Goal: Information Seeking & Learning: Learn about a topic

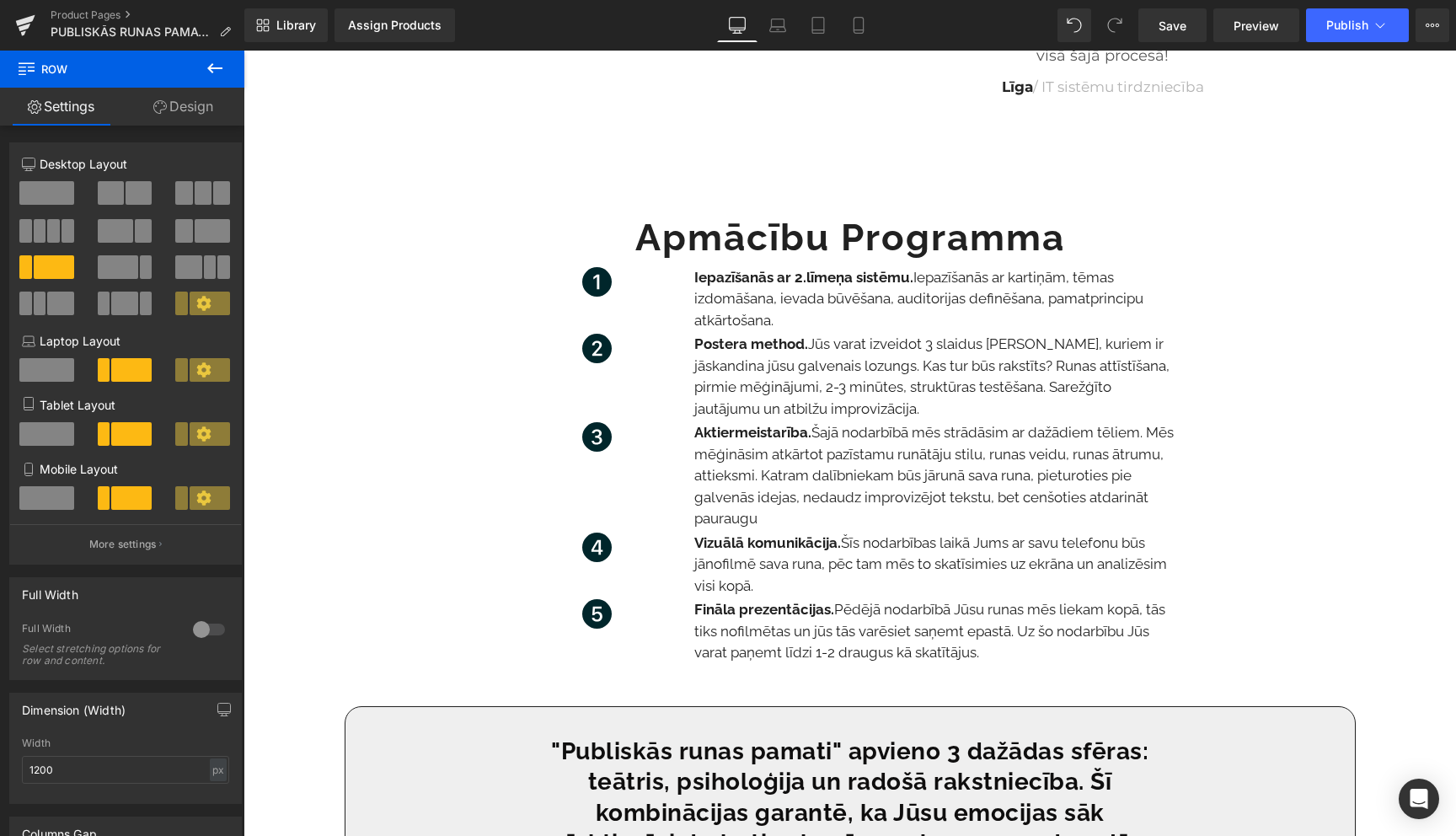
scroll to position [2111, 0]
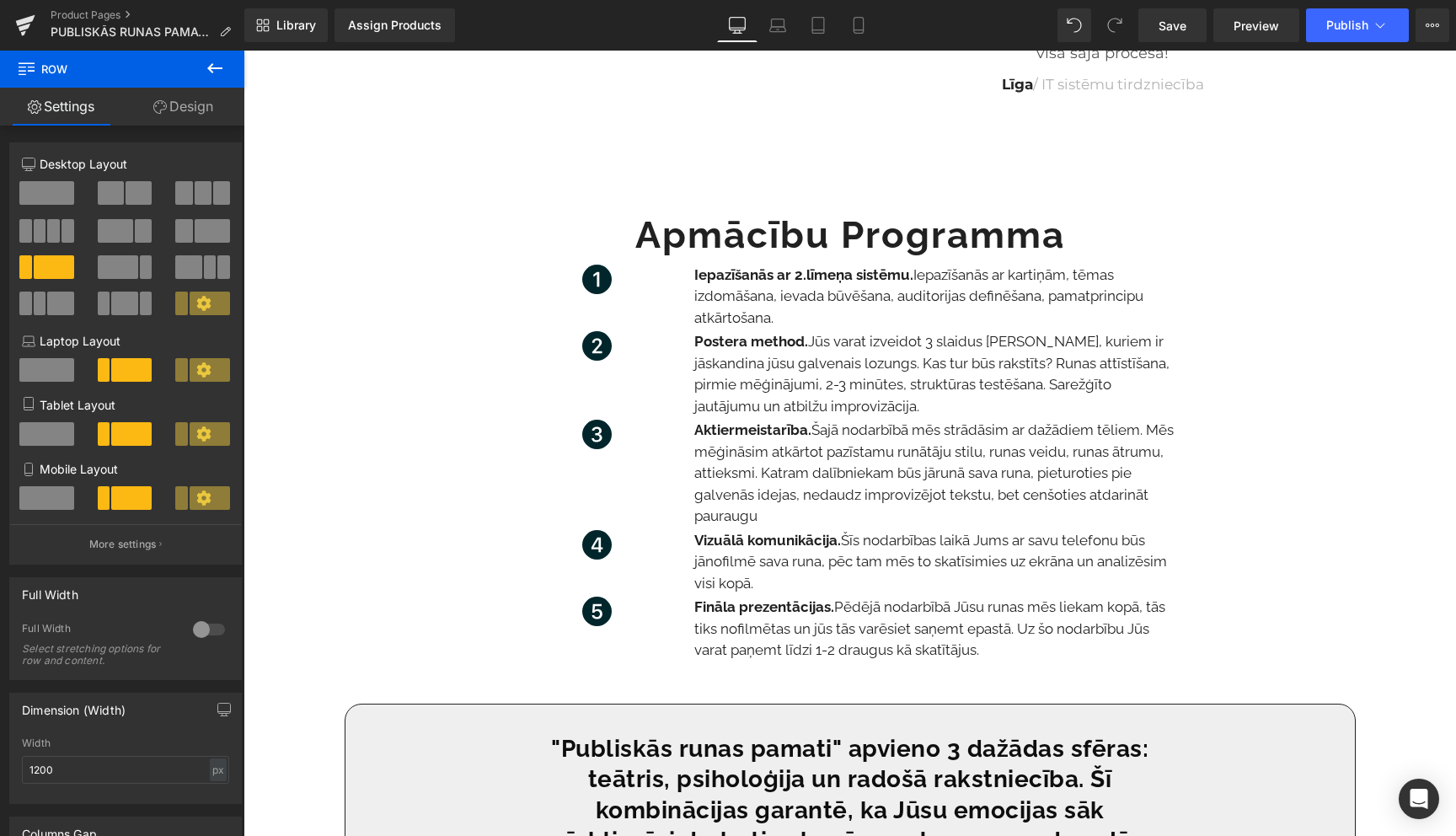
click at [777, 595] on p "Vizuālā komunikācija. Šīs nodarbības laikā [PERSON_NAME] ar savu telefonu būs j…" at bounding box center [935, 563] width 481 height 65
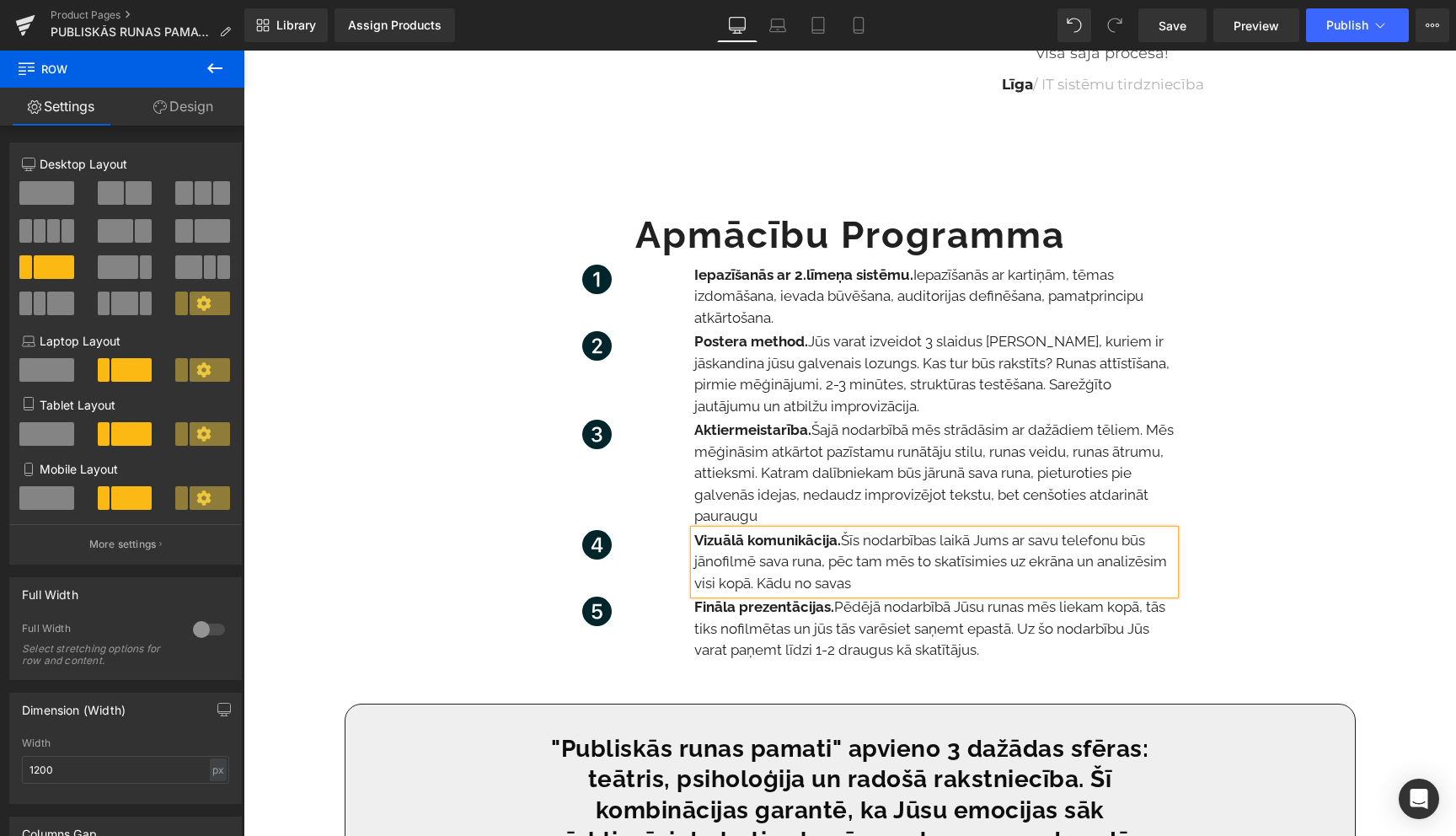
scroll to position [2005, 0]
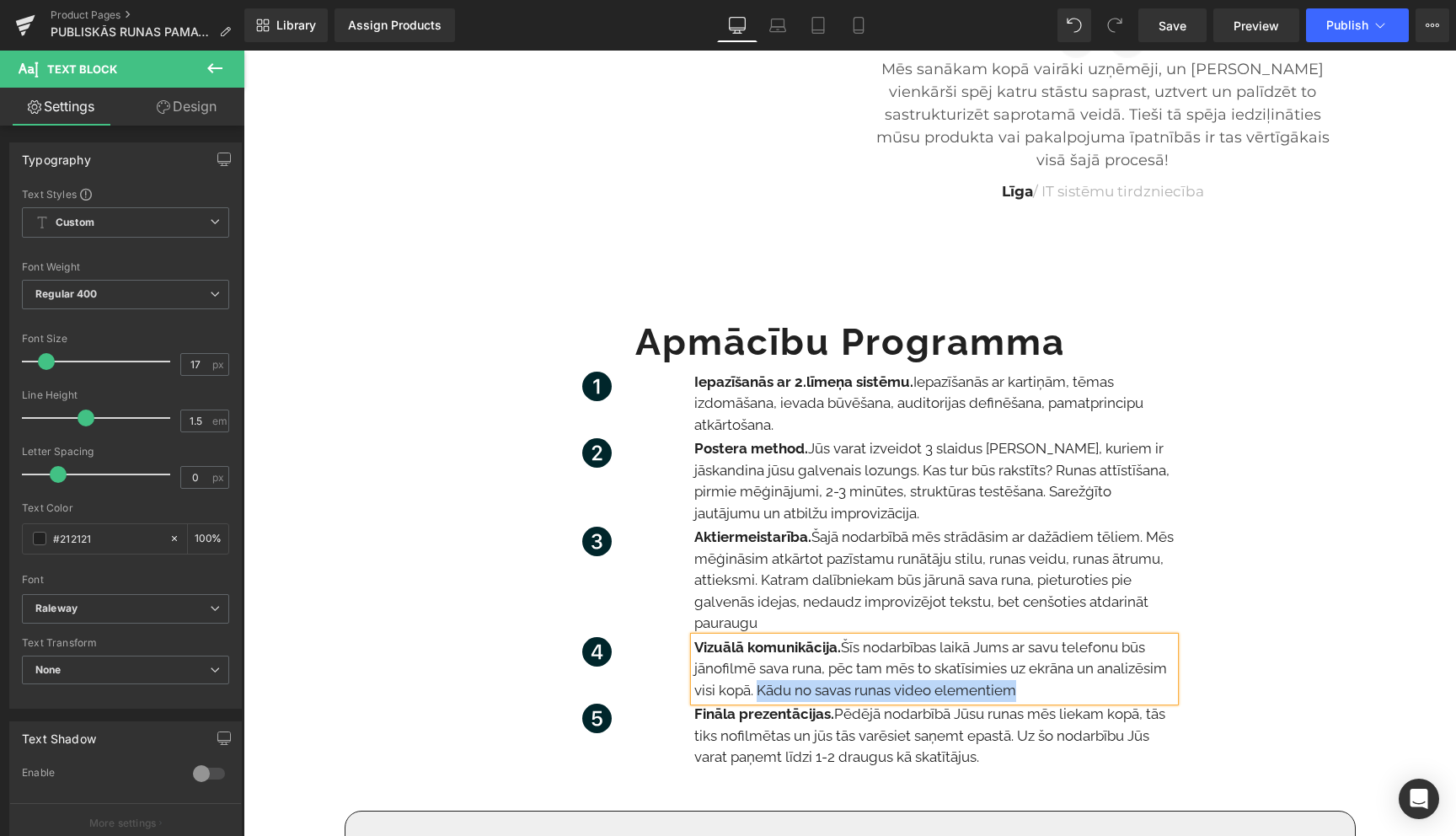
drag, startPoint x: 1025, startPoint y: 691, endPoint x: 761, endPoint y: 685, distance: 264.1
click at [761, 685] on p "Vizuālā komunikācija. Šīs nodarbības laikā [PERSON_NAME] ar savu telefonu būs j…" at bounding box center [935, 669] width 481 height 65
click at [961, 693] on span "Šīs nodarbības laikā Jums ar savu telefonu būs jānofilmē sava runa, pēc tam mēs…" at bounding box center [931, 668] width 473 height 60
click at [836, 652] on strong "Vizuālā komunikācija." at bounding box center [767, 647] width 146 height 17
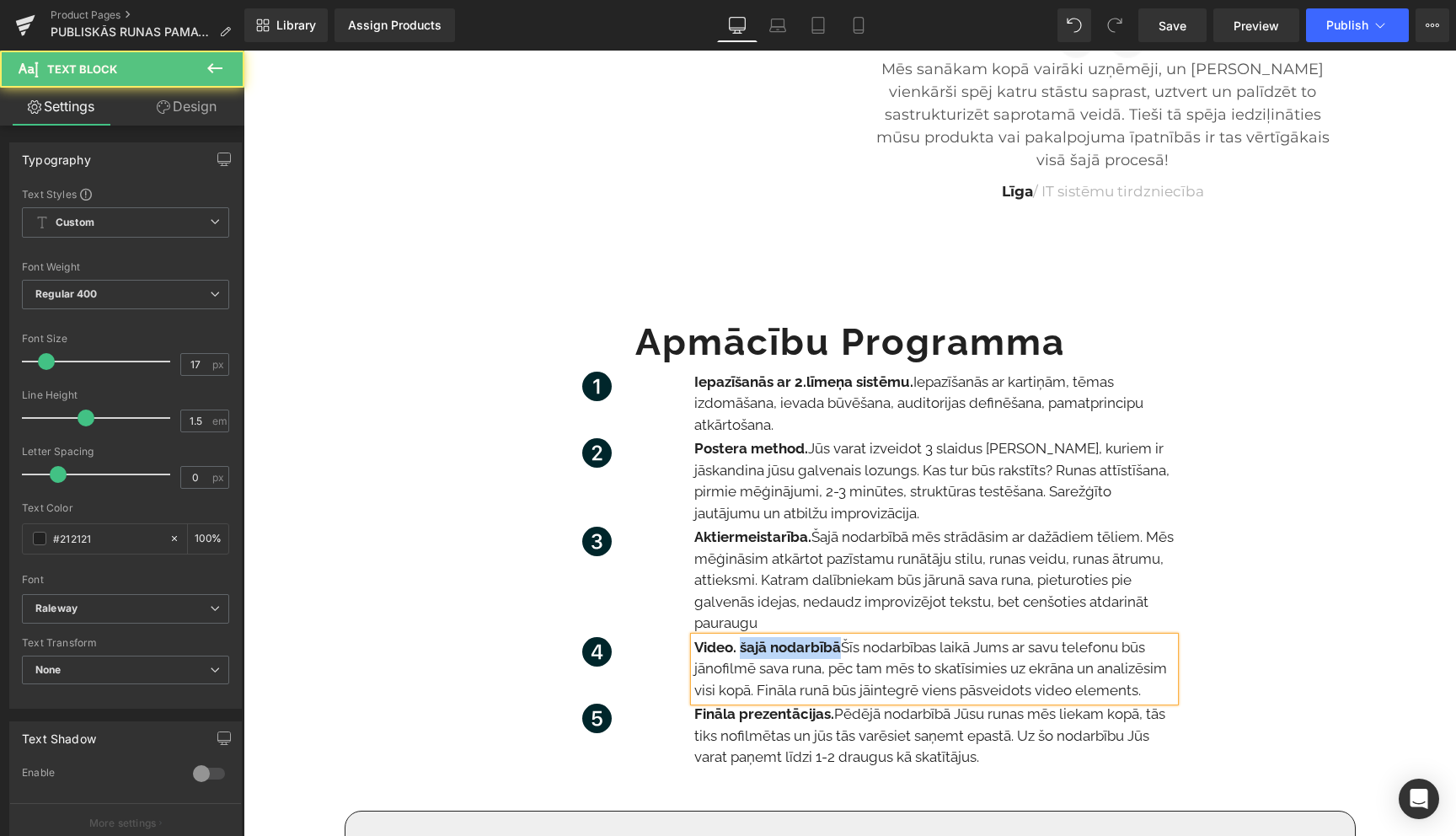
drag, startPoint x: 843, startPoint y: 648, endPoint x: 741, endPoint y: 652, distance: 102.1
click at [741, 652] on strong "Video. šajā nodarbībā" at bounding box center [767, 647] width 146 height 17
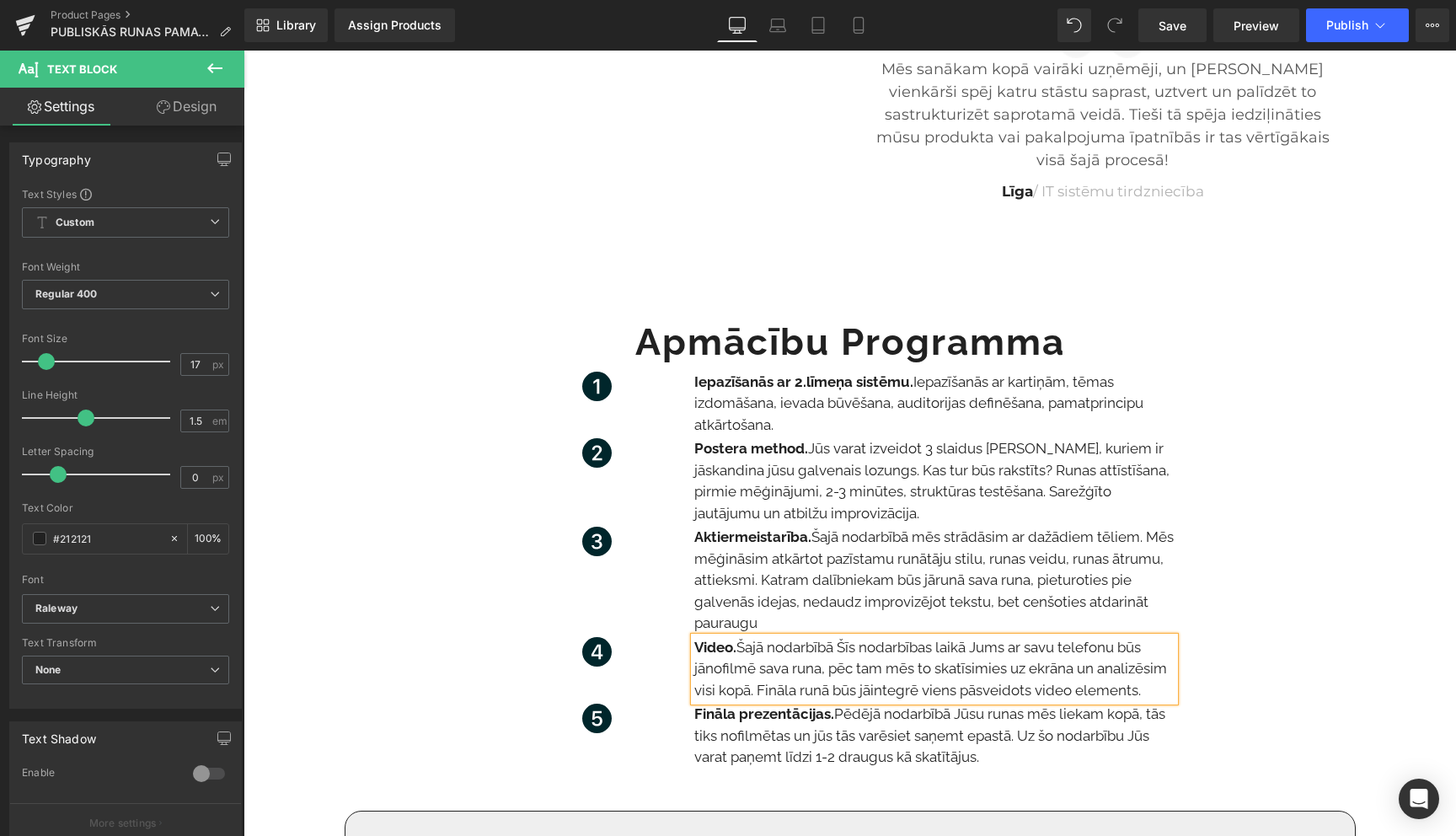
click at [837, 649] on strong at bounding box center [835, 647] width 3 height 17
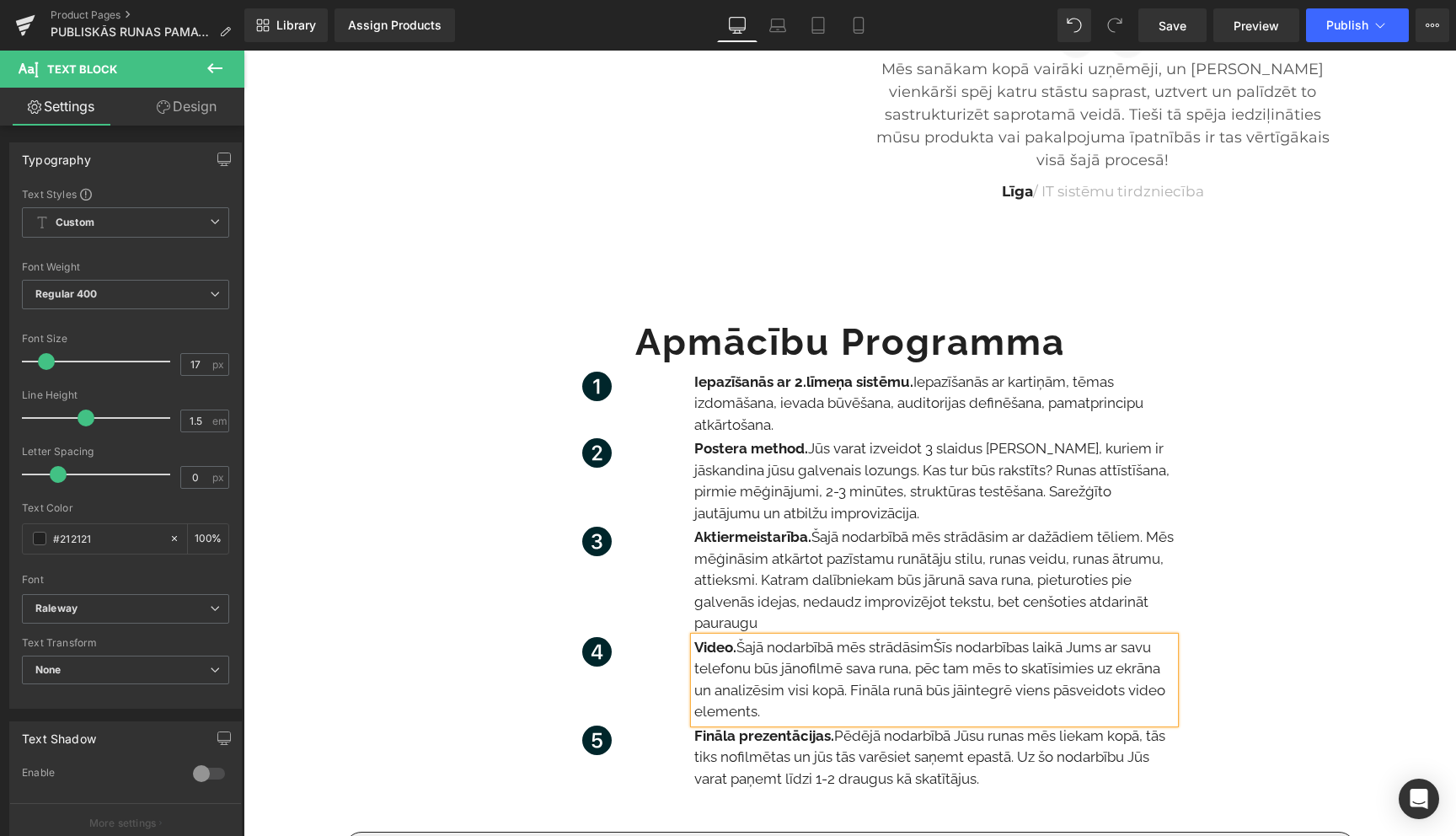
click at [942, 653] on span "Šīs nodarbības laikā Jums ar savu telefonu būs jānofilmē sava runa, pēc tam mēs…" at bounding box center [930, 679] width 471 height 82
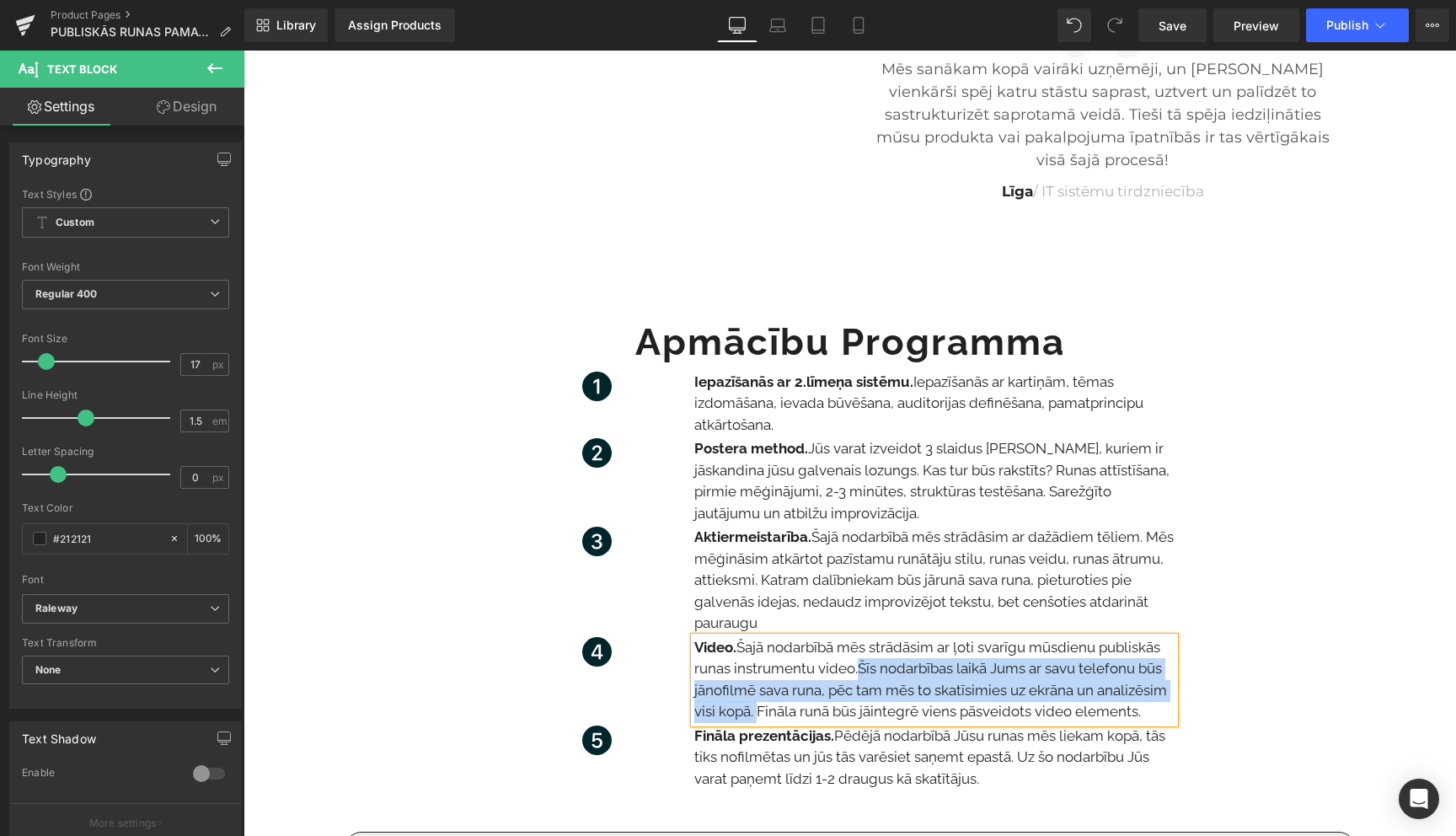
drag, startPoint x: 756, startPoint y: 712, endPoint x: 858, endPoint y: 671, distance: 109.9
click at [858, 671] on p "Video. Š ajā nodarbībā mēs strādāsim ar ļoti svarīgu mūsdienu publiskās runas i…" at bounding box center [935, 680] width 481 height 86
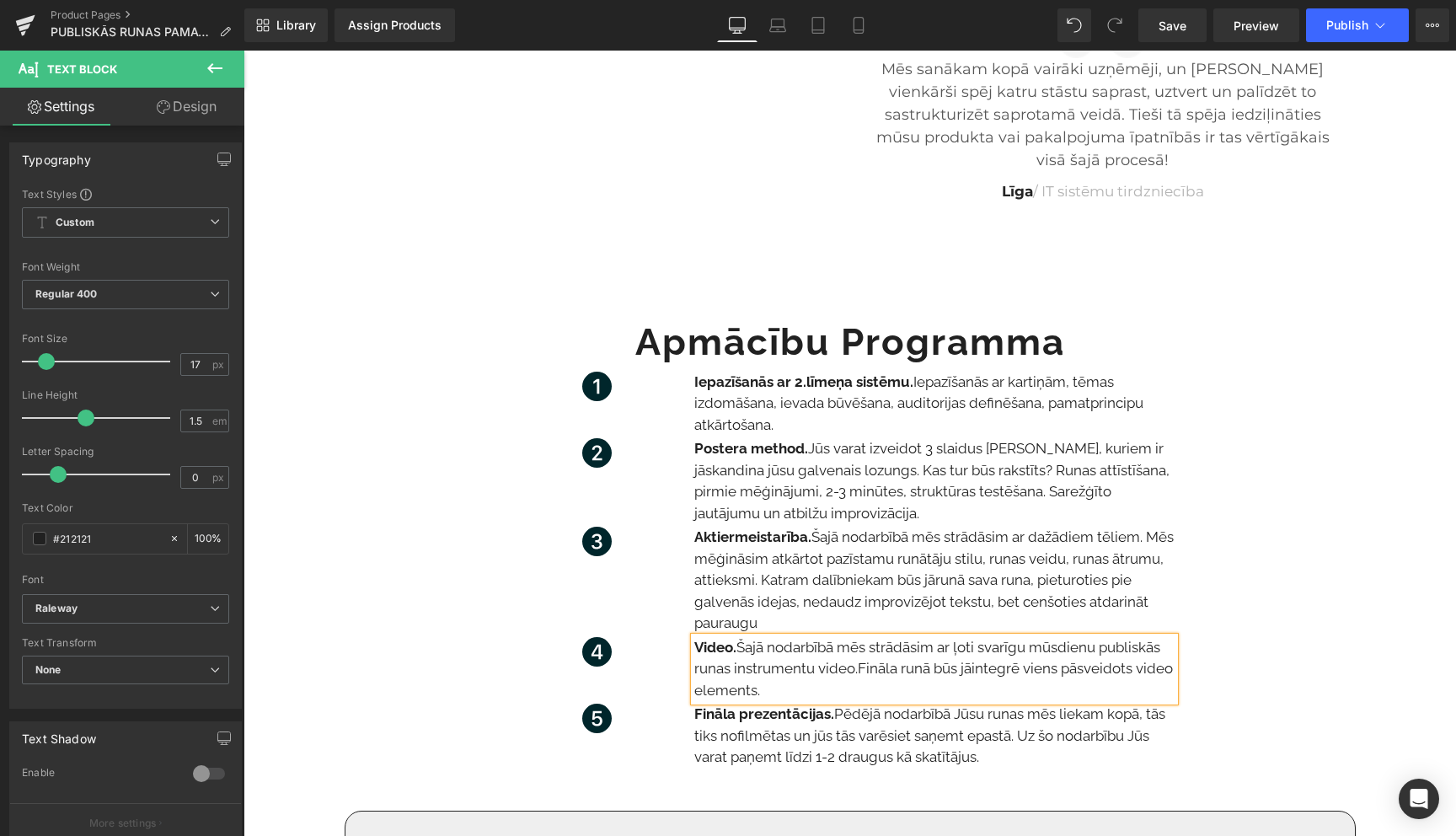
click at [732, 649] on strong "Video." at bounding box center [716, 647] width 42 height 17
click at [1066, 672] on span "mēs strādāsim ar ļoti svarīgu mūsdienu publiskās runas instrumentu video." at bounding box center [927, 658] width 465 height 39
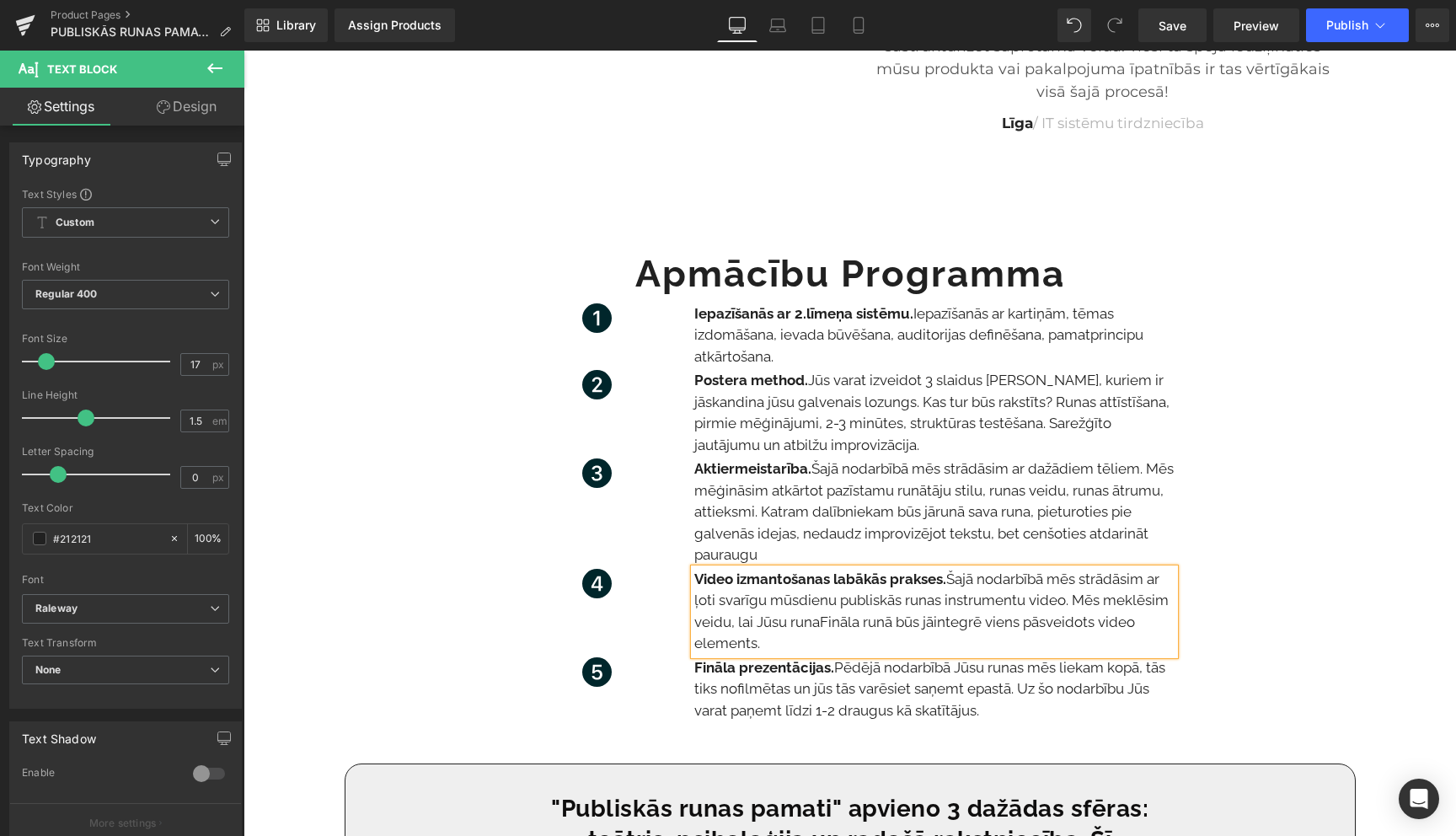
scroll to position [2077, 0]
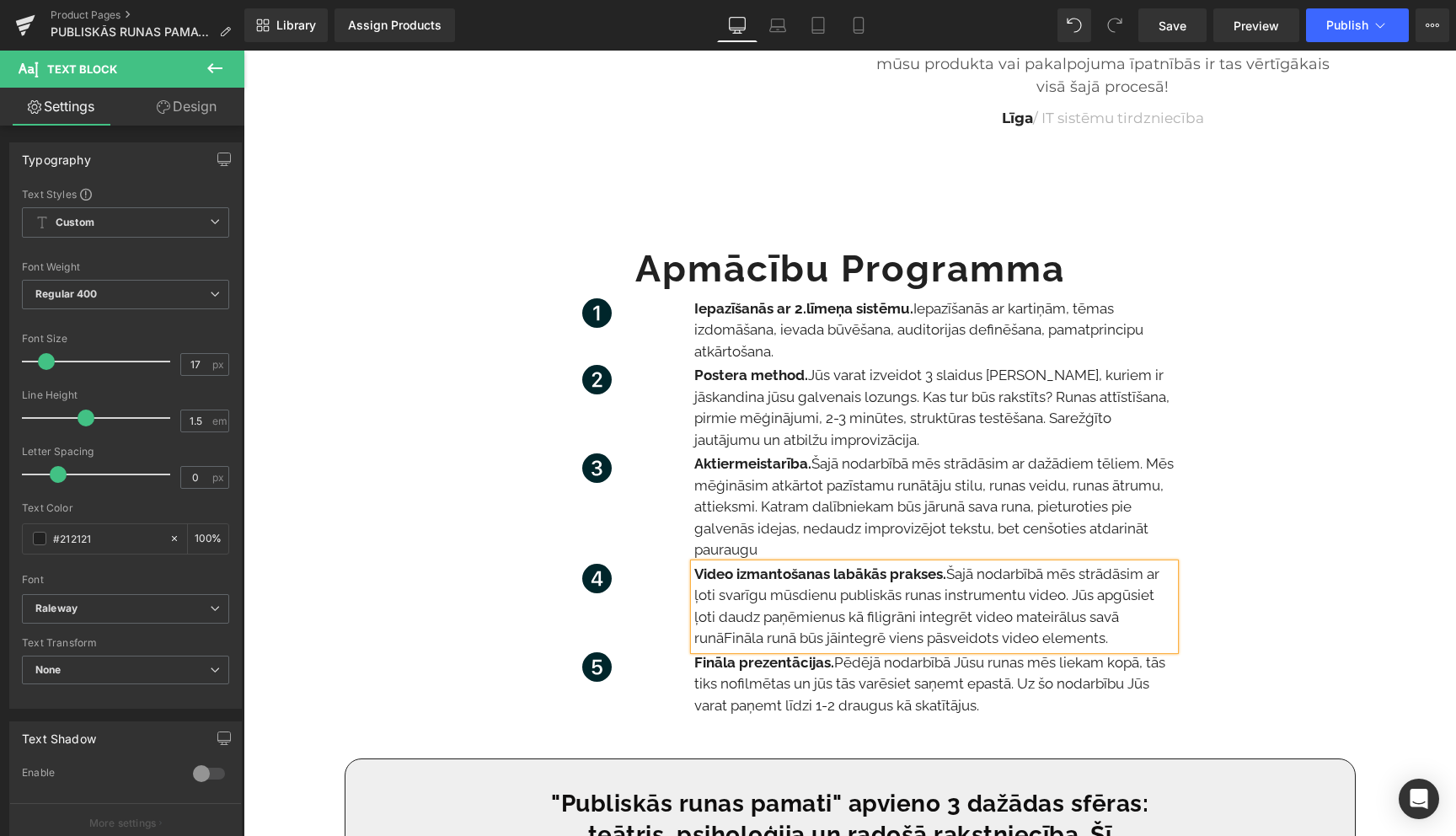
click at [1050, 621] on span "mēs strādāsim ar ļoti svarīgu mūsdienu publiskās runas instrumentu video. Jūs a…" at bounding box center [927, 606] width 465 height 82
click at [721, 641] on span "mēs strādāsim ar ļoti svarīgu mūsdienu publiskās runas instrumentu video. Jūs a…" at bounding box center [927, 606] width 465 height 82
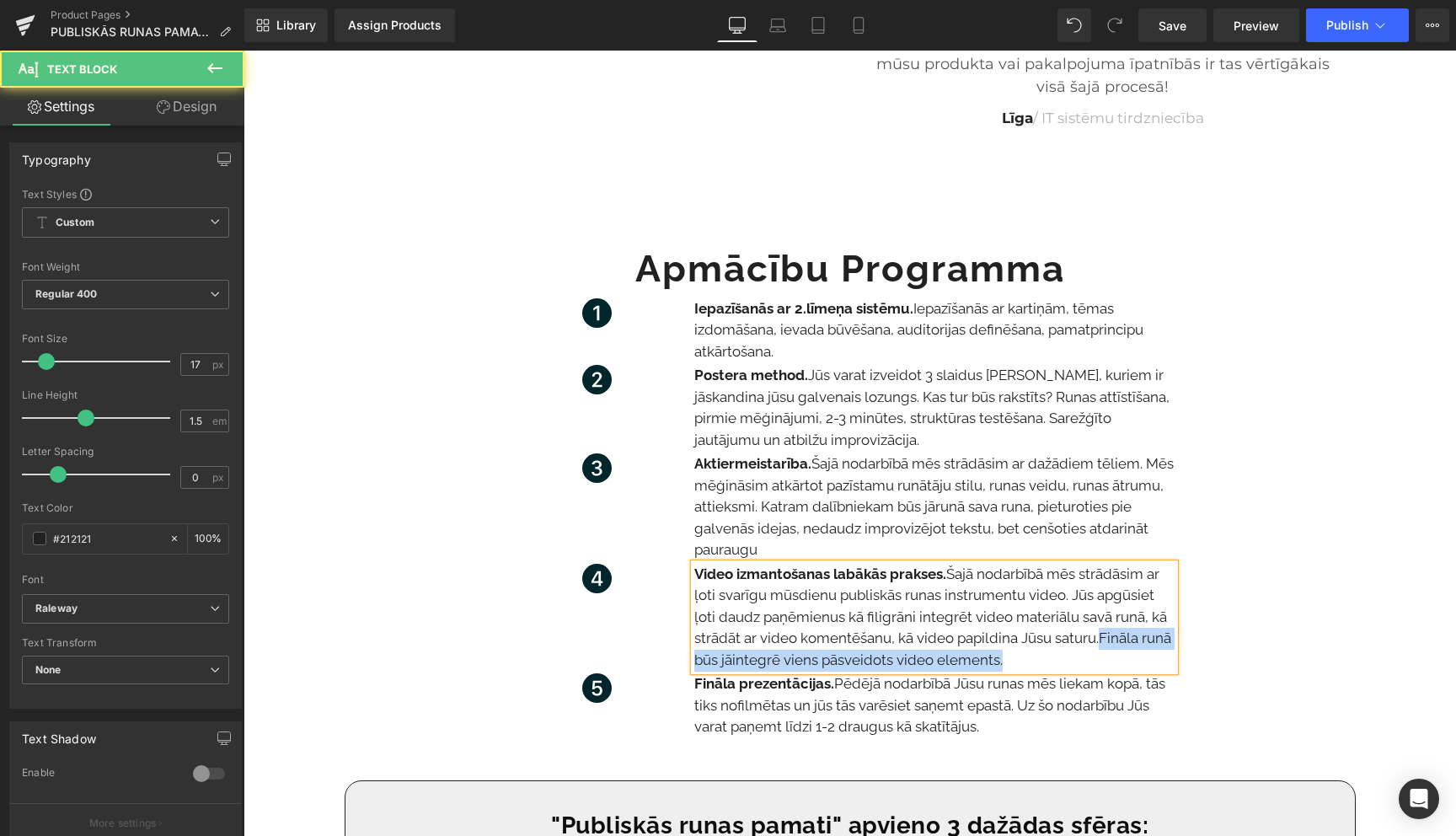
drag, startPoint x: 1104, startPoint y: 639, endPoint x: 1106, endPoint y: 652, distance: 13.2
click at [1106, 652] on p "Video izmantošanas labākās prakses. Š ajā nodarbībā mēs strādāsim ar ļoti svarī…" at bounding box center [935, 618] width 481 height 108
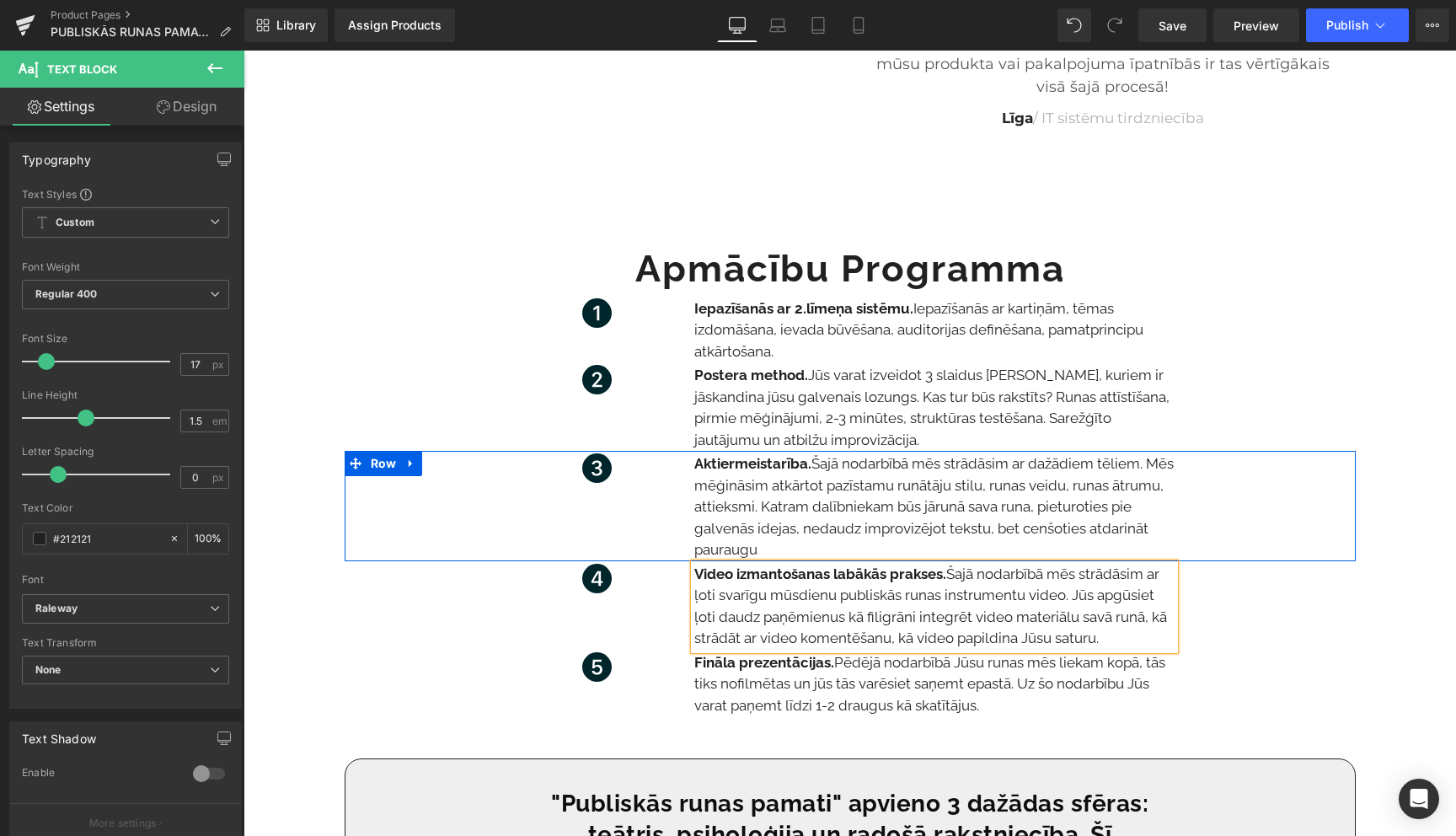
click at [1269, 516] on div "Icon Aktiermeistarība. Šajā nodarbībā mēs strādāsim ar dažādiem tēliem. Mēs mēģ…" at bounding box center [849, 506] width 1011 height 110
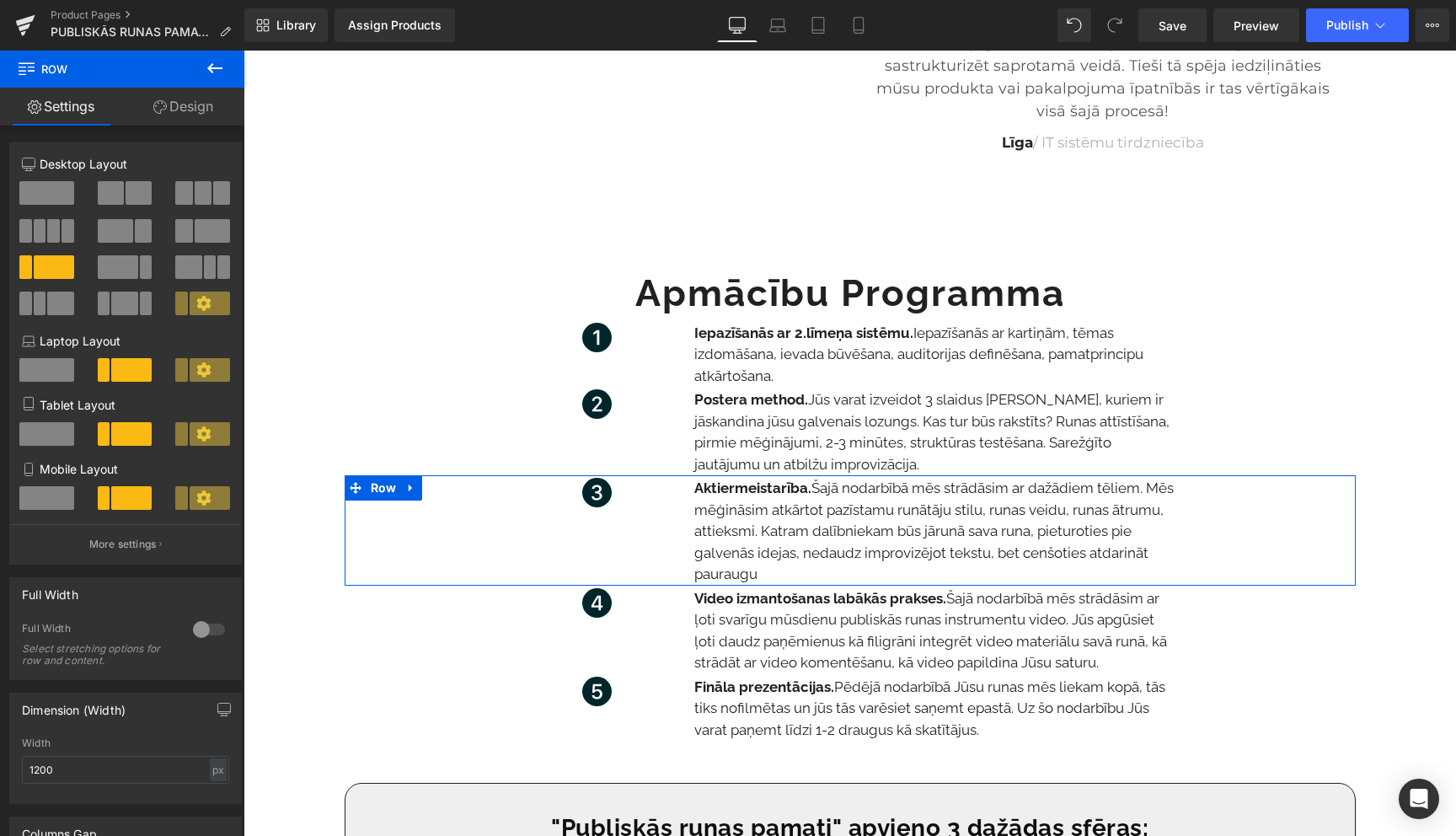
scroll to position [2057, 0]
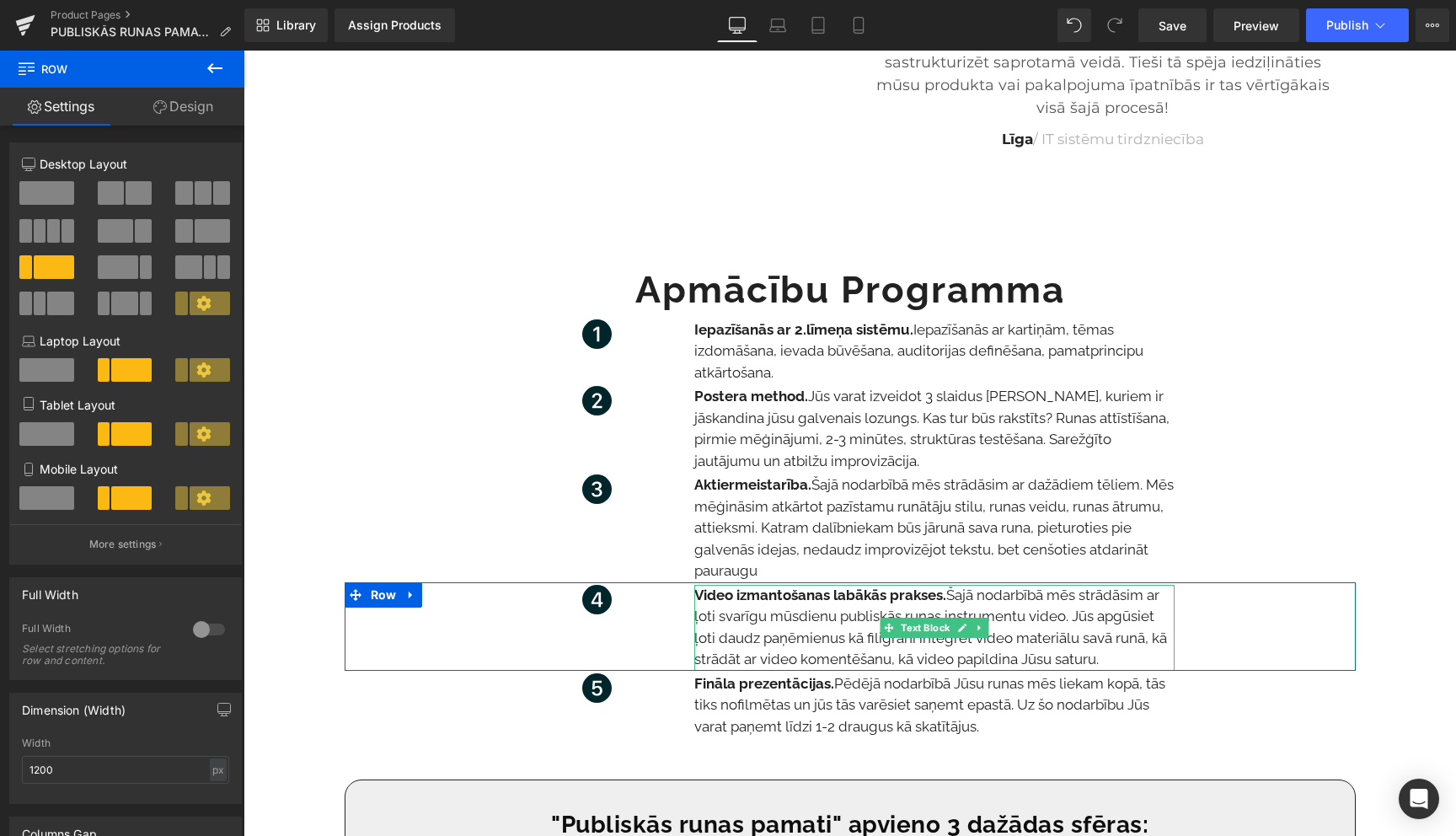
click at [890, 663] on span "mēs strādāsim ar ļoti svarīgu mūsdienu publiskās runas instrumentu video. Jūs a…" at bounding box center [931, 627] width 473 height 82
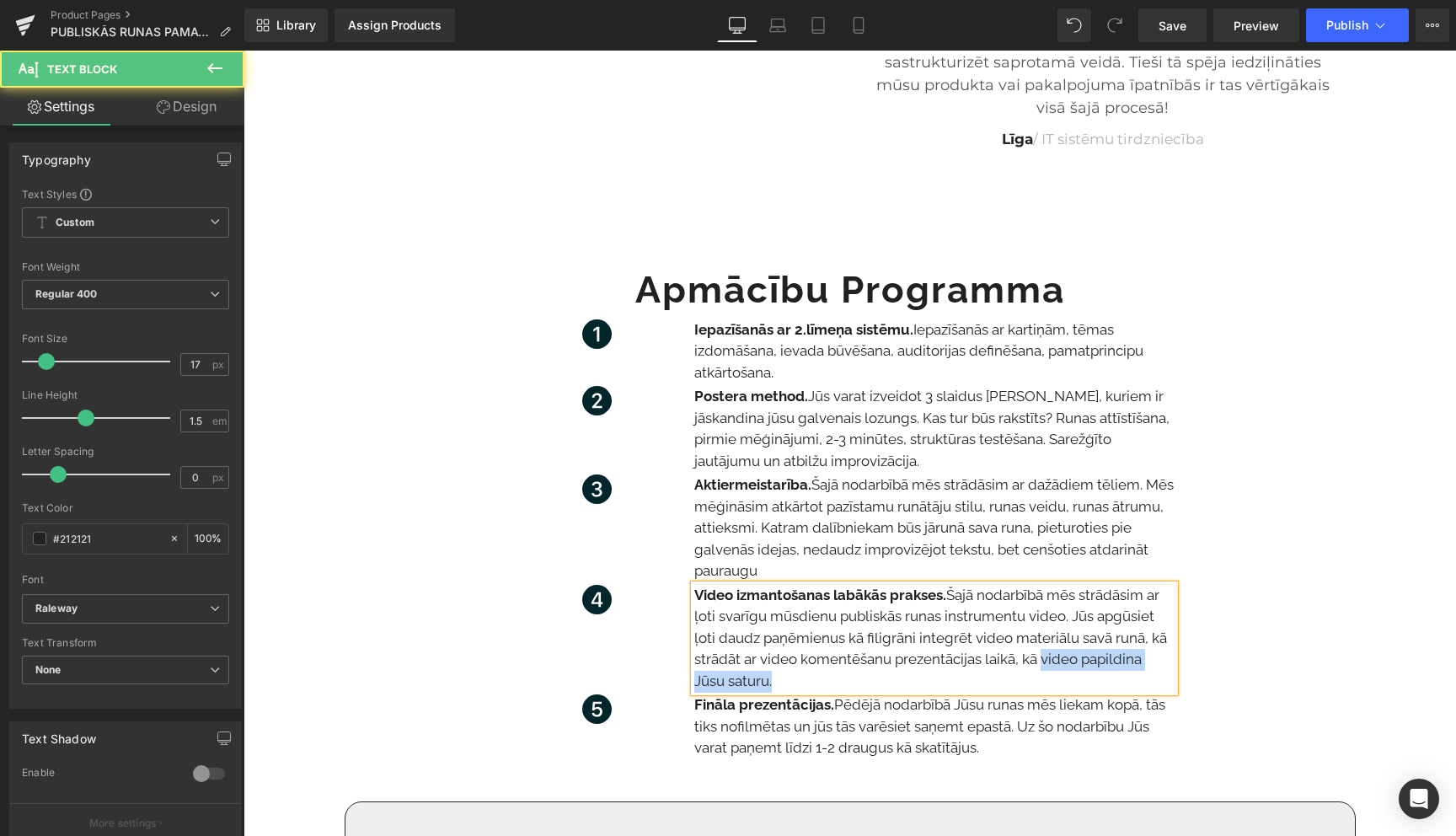
click at [1041, 671] on p "Video izmantošanas labākās prakses. Š ajā nodarbībā mēs strādāsim ar ļoti svarī…" at bounding box center [935, 639] width 481 height 108
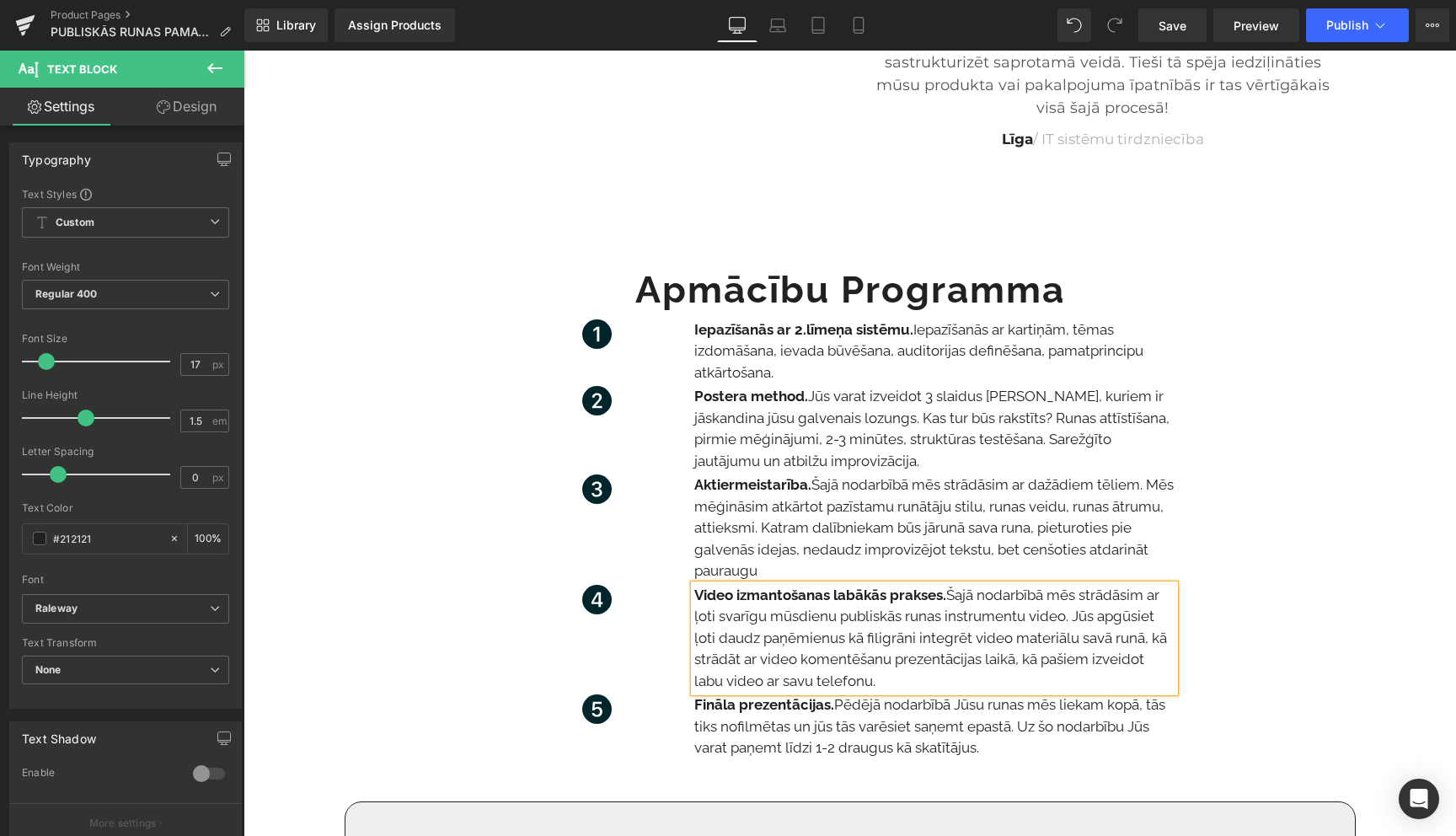
click at [1358, 528] on div "SPĒLMAŅU NAKTS LAUREĀTA VIESTURA MEIKŠĀNA KURSI Heading Publiskās runas pamati …" at bounding box center [849, 333] width 1212 height 4462
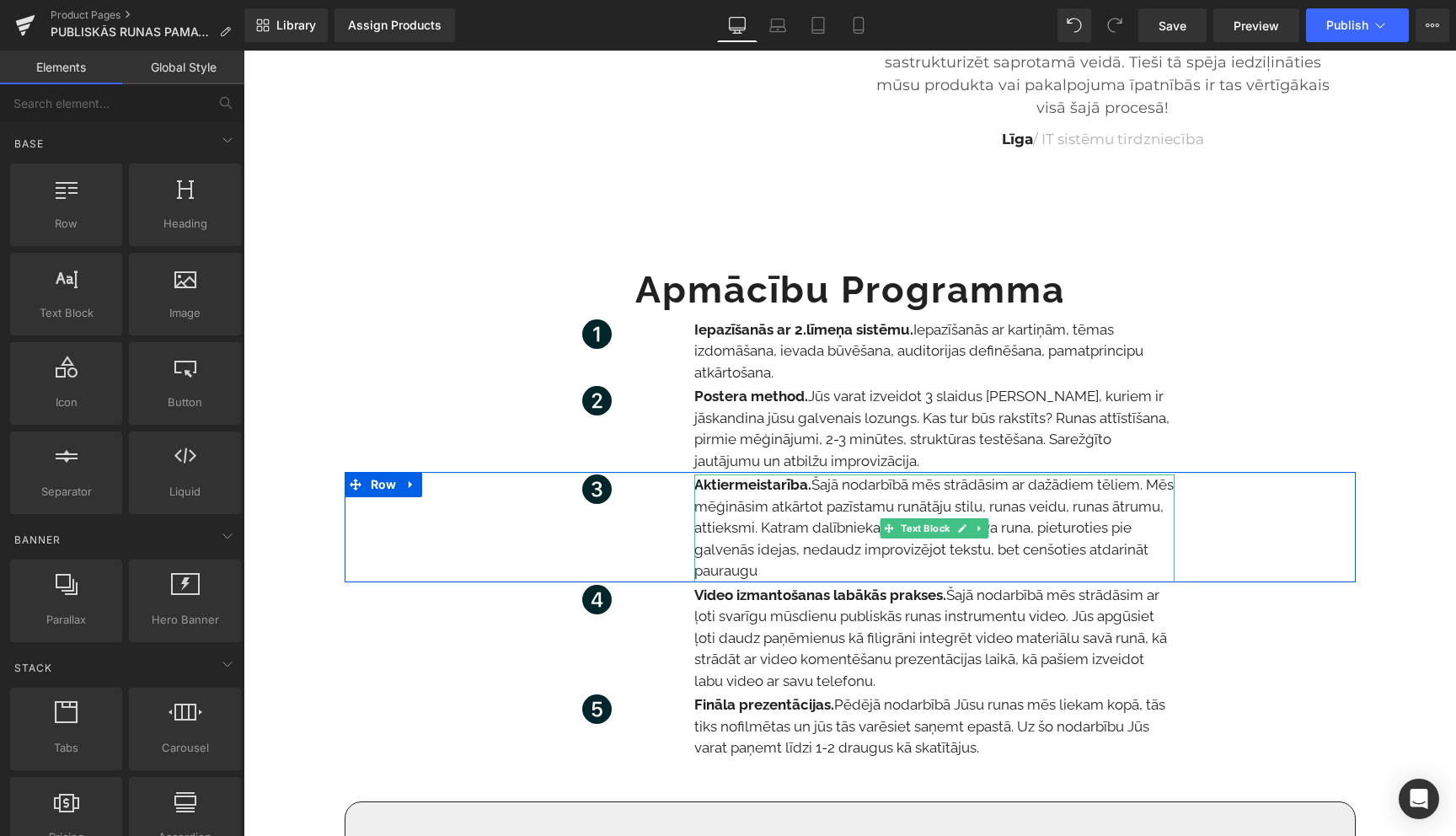
click at [719, 575] on p "Aktiermeistarība. Šajā nodarbībā mēs strādāsim ar dažādiem tēliem. Mēs mēģināsi…" at bounding box center [935, 529] width 481 height 108
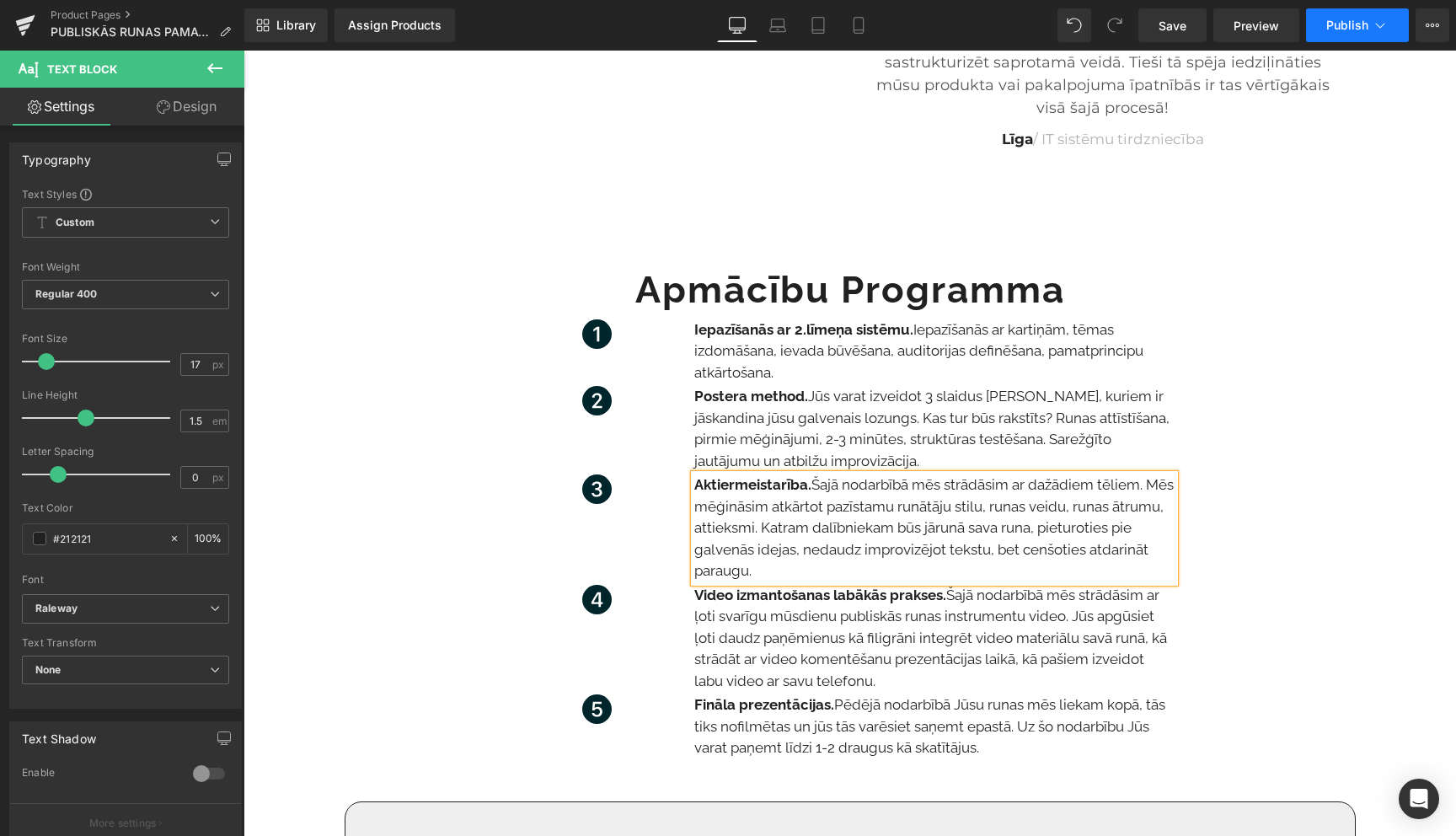
click at [1376, 29] on icon at bounding box center [1381, 25] width 17 height 17
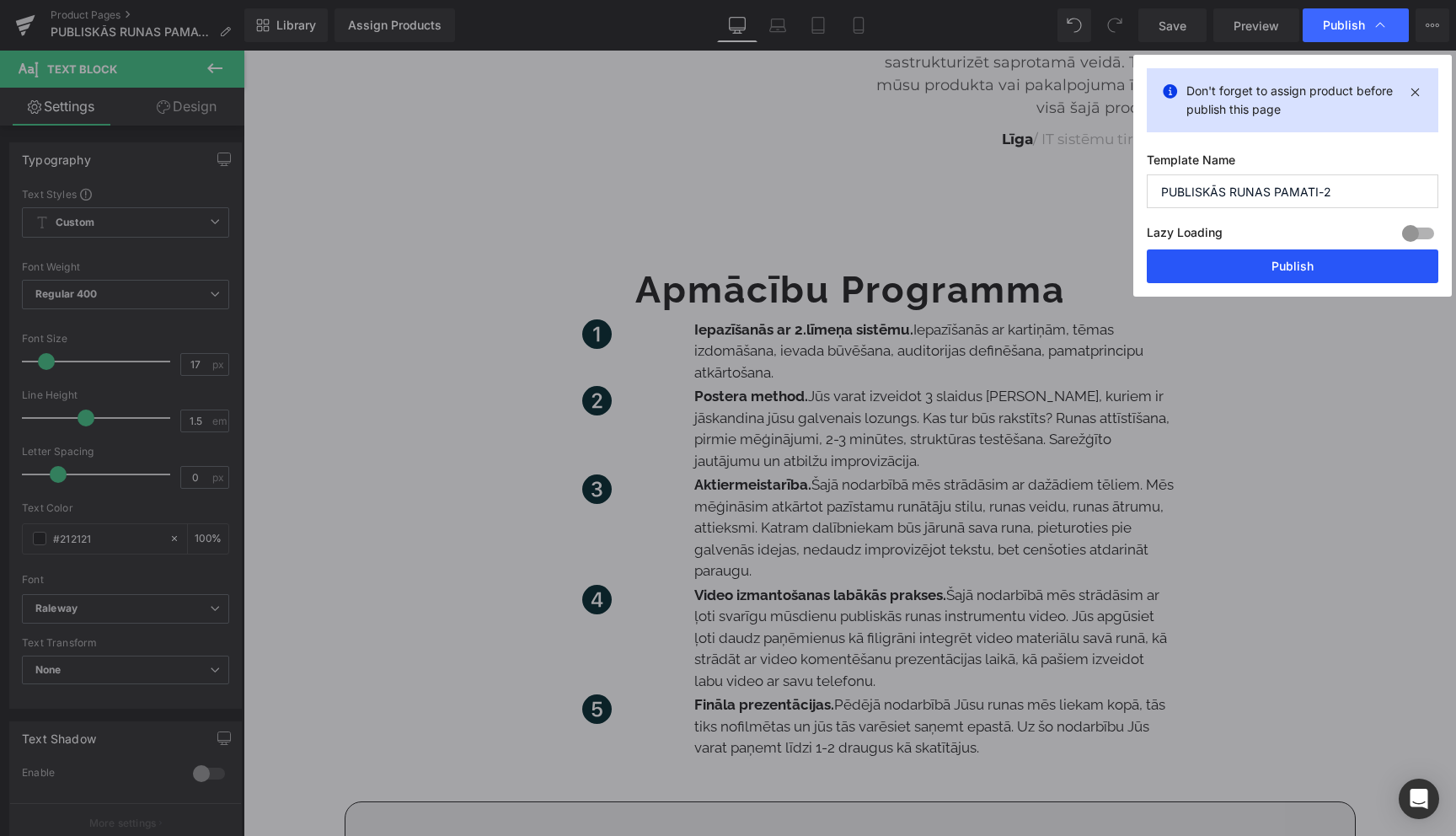
click at [1286, 260] on button "Publish" at bounding box center [1293, 267] width 292 height 34
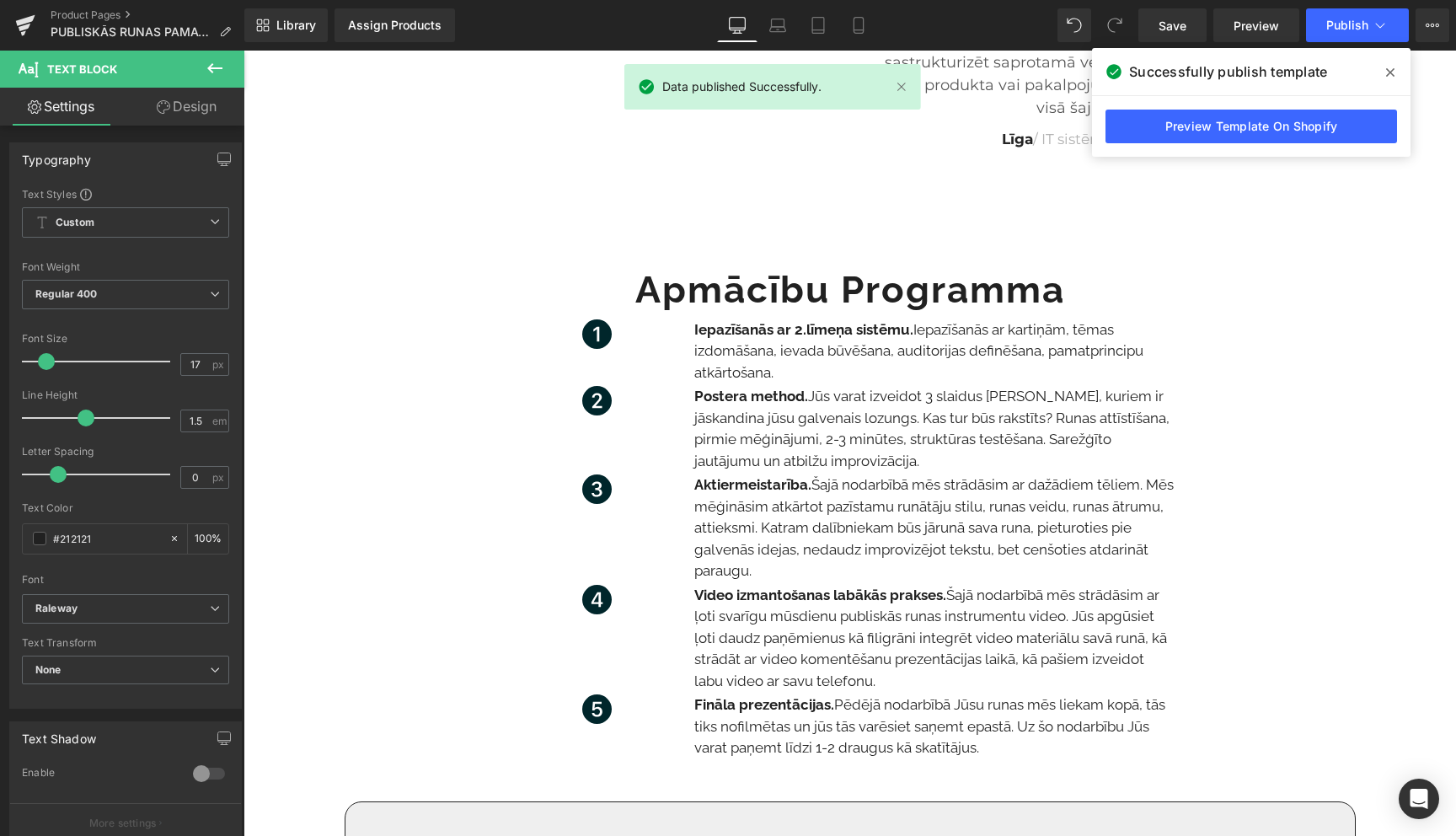
click at [1392, 72] on icon at bounding box center [1391, 73] width 8 height 14
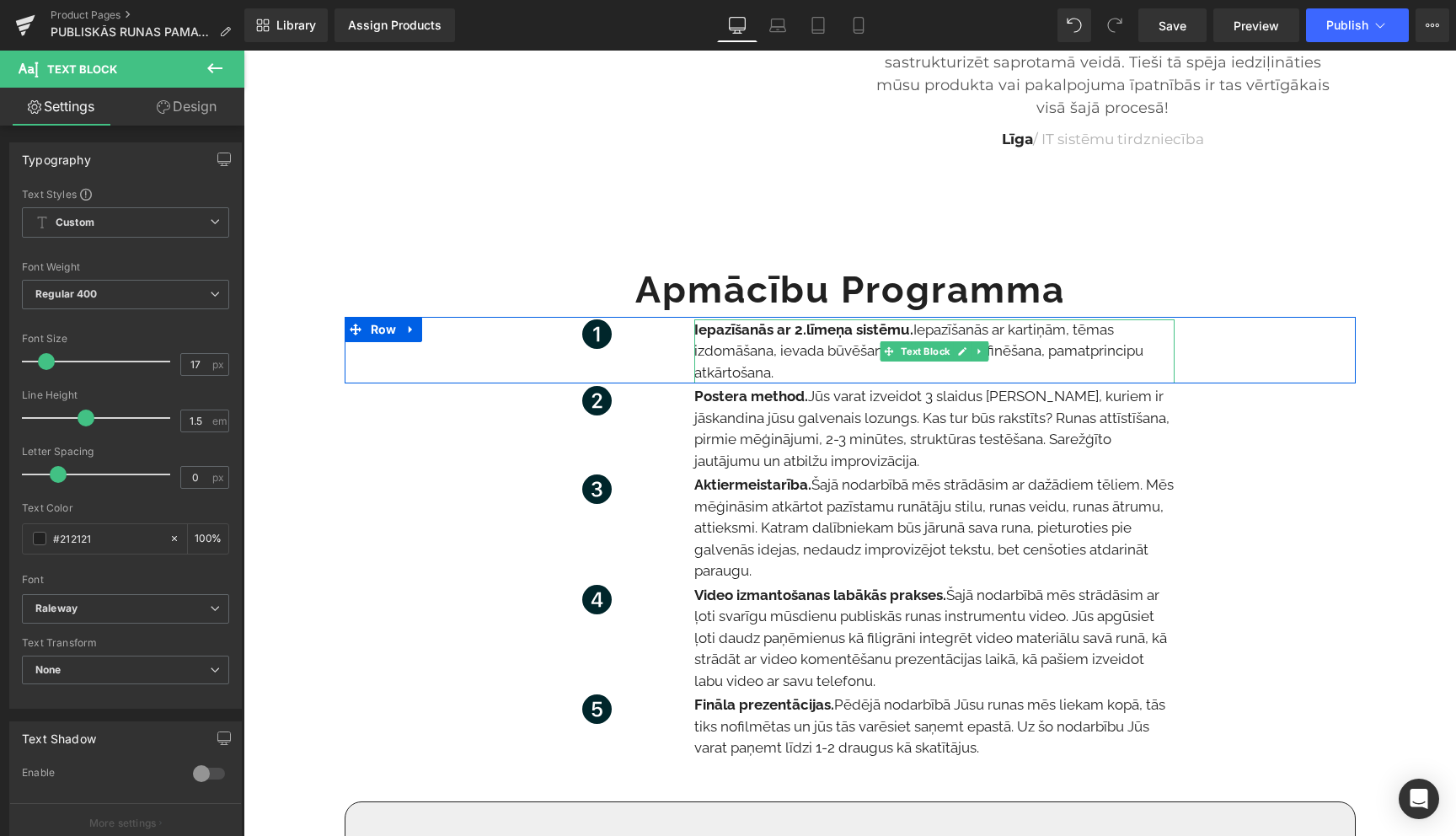
click at [785, 371] on p "Iepazīšanās ar 2.līmeņa sistēmu. Iepazīšanās ar kartiņām, tēmas izdomāšana, iev…" at bounding box center [935, 352] width 481 height 65
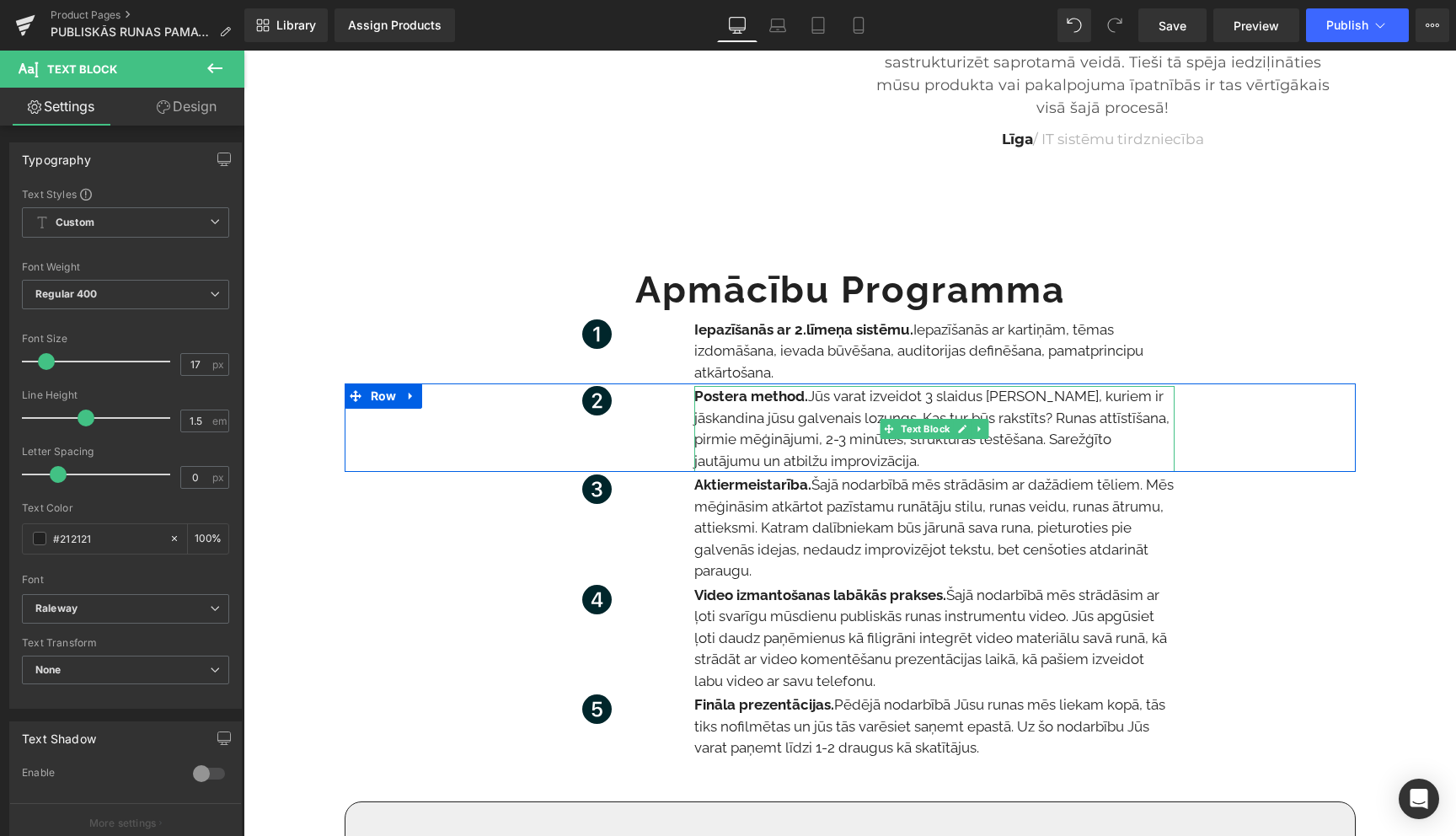
click at [799, 402] on strong "Postera method." at bounding box center [751, 396] width 113 height 17
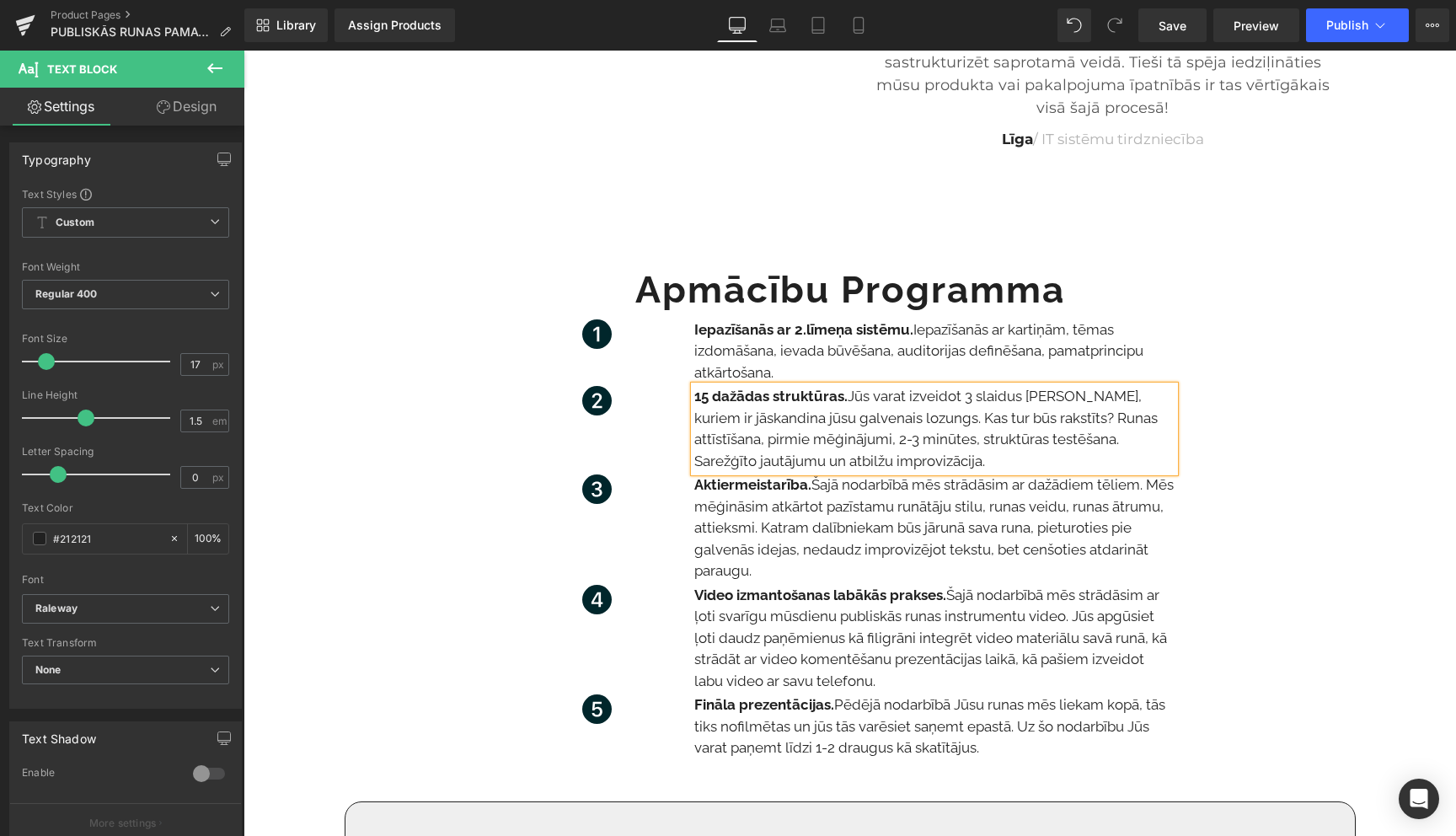
click at [931, 467] on p "15 dažādas struktūras. Jūs varat izveidot 3 slaidus [PERSON_NAME], kuriem ir jā…" at bounding box center [935, 429] width 481 height 86
drag, startPoint x: 928, startPoint y: 464, endPoint x: 850, endPoint y: 399, distance: 101.5
click at [850, 399] on p "15 dažādas struktūras. Jūs varat izveidot 3 slaidus [PERSON_NAME], kuriem ir jā…" at bounding box center [935, 429] width 481 height 86
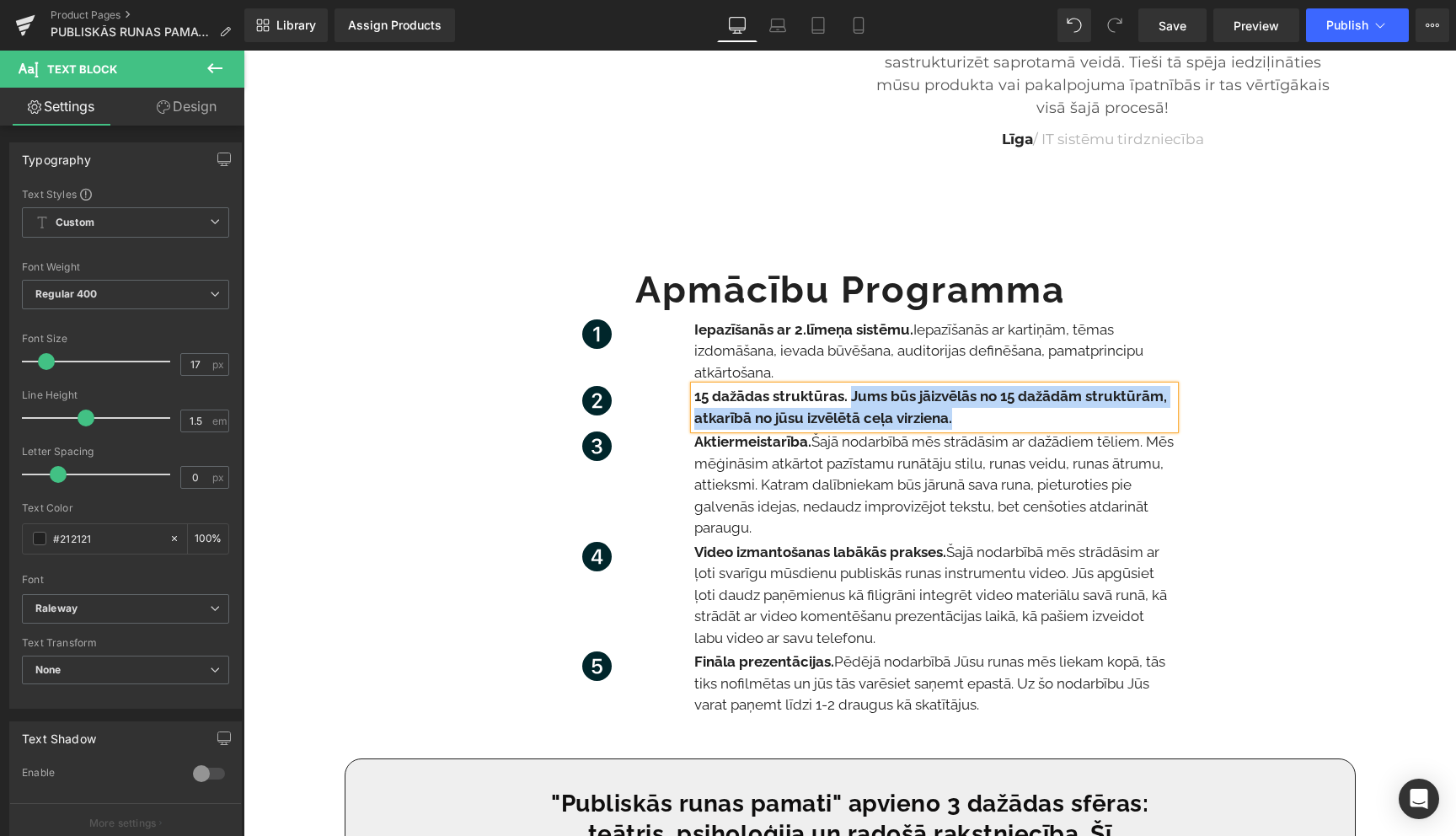
drag, startPoint x: 953, startPoint y: 421, endPoint x: 850, endPoint y: 403, distance: 104.6
click at [850, 403] on p "15 dažādas struktūras. Jums būs jāizvēlās no 15 dažādām struktūrām, atkarībā no…" at bounding box center [935, 407] width 481 height 43
drag, startPoint x: 961, startPoint y: 421, endPoint x: 852, endPoint y: 401, distance: 110.8
click at [852, 401] on p "15 dažādas struktūras. Jums būs jāizvēlās no 15 dažādām struktūrām, atkarībā no…" at bounding box center [935, 407] width 481 height 43
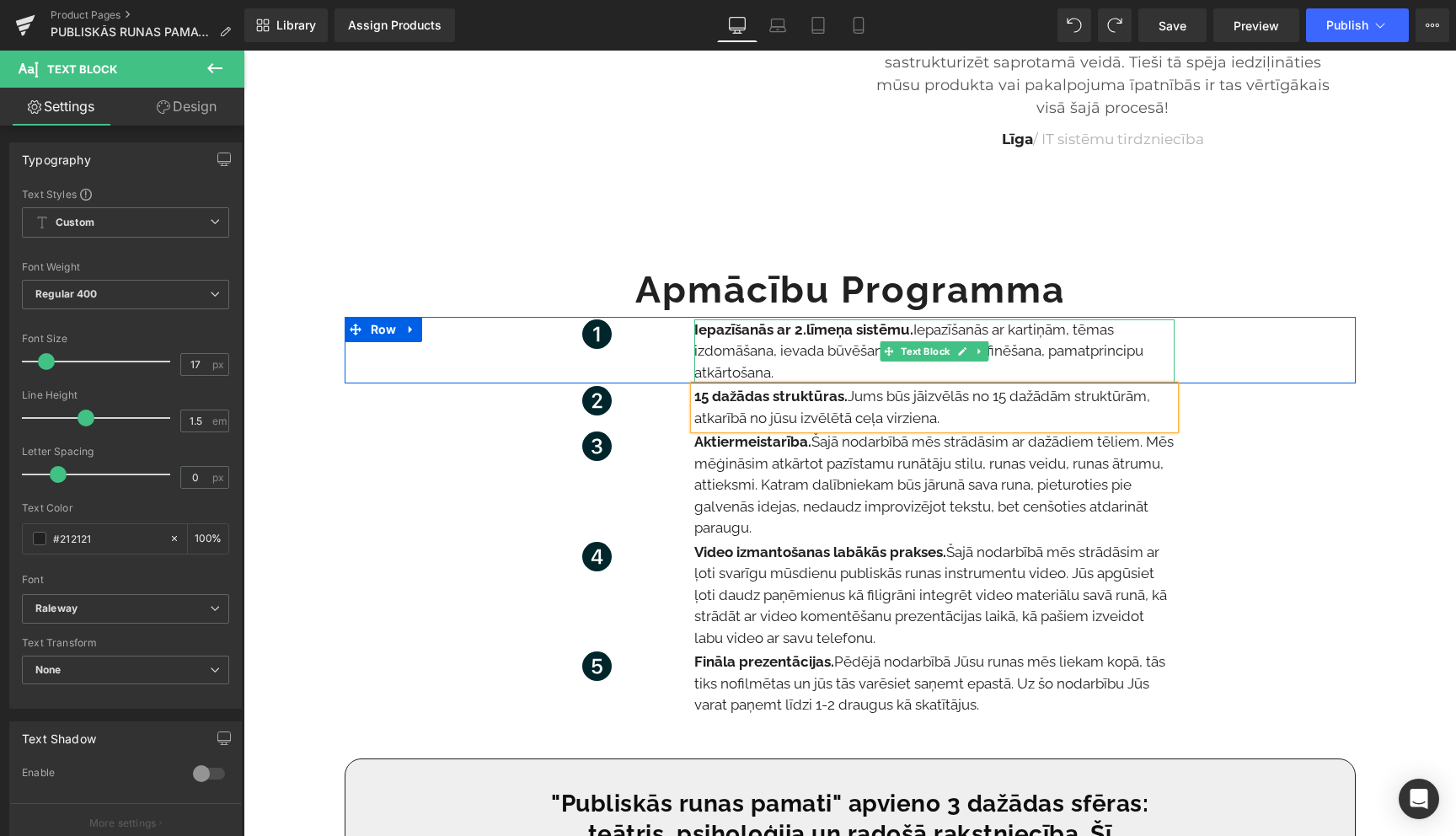
click at [778, 374] on p "Iepazīšanās ar 2.līmeņa sistēmu. Iepazīšanās ar kartiņām, tēmas izdomāšana, iev…" at bounding box center [935, 352] width 481 height 65
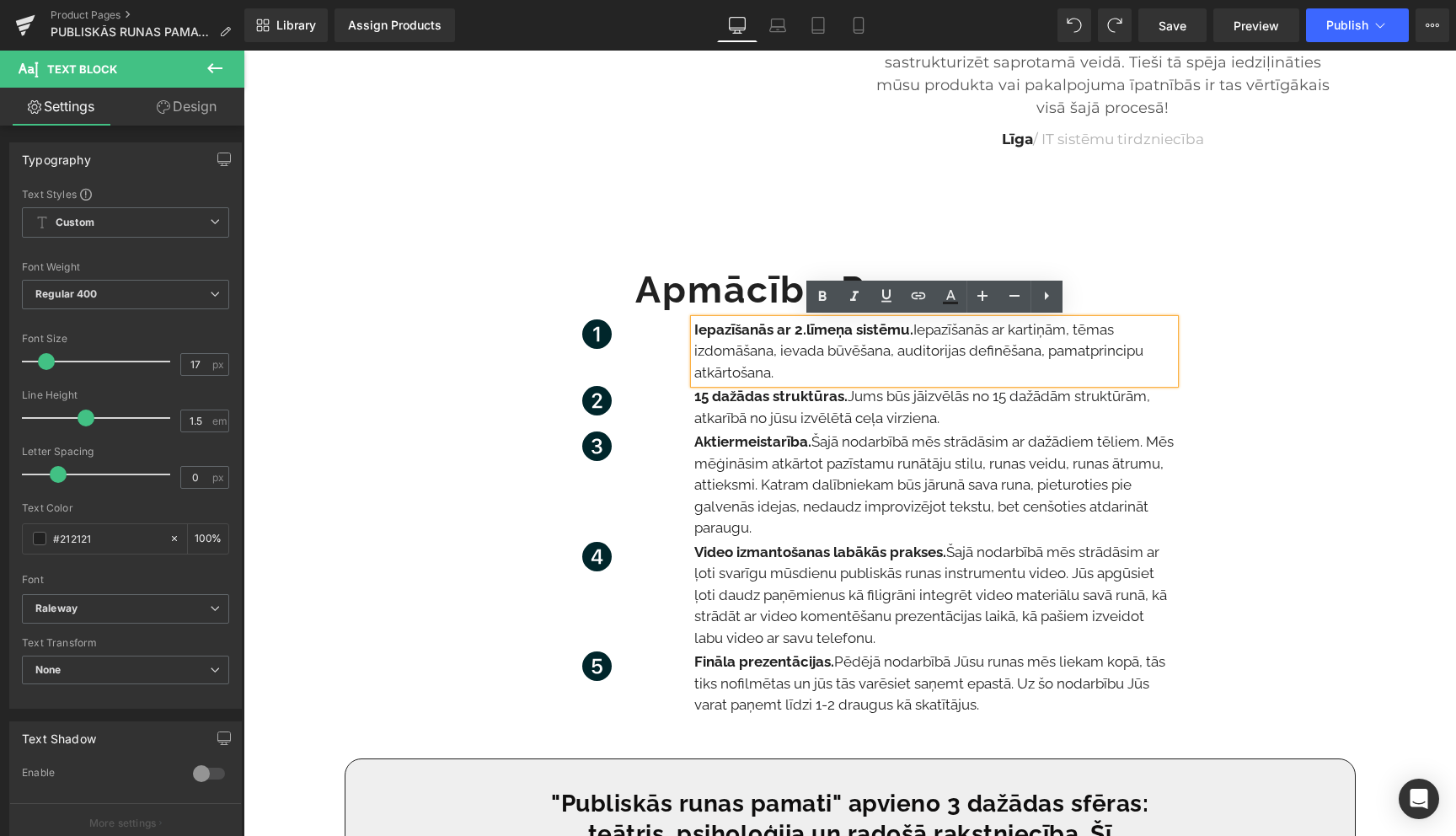
drag, startPoint x: 782, startPoint y: 375, endPoint x: 916, endPoint y: 332, distance: 140.7
click at [916, 332] on p "Iepazīšanās ar 2.līmeņa sistēmu. Iepazīšanās ar kartiņām, tēmas izdomāšana, iev…" at bounding box center [935, 352] width 481 height 65
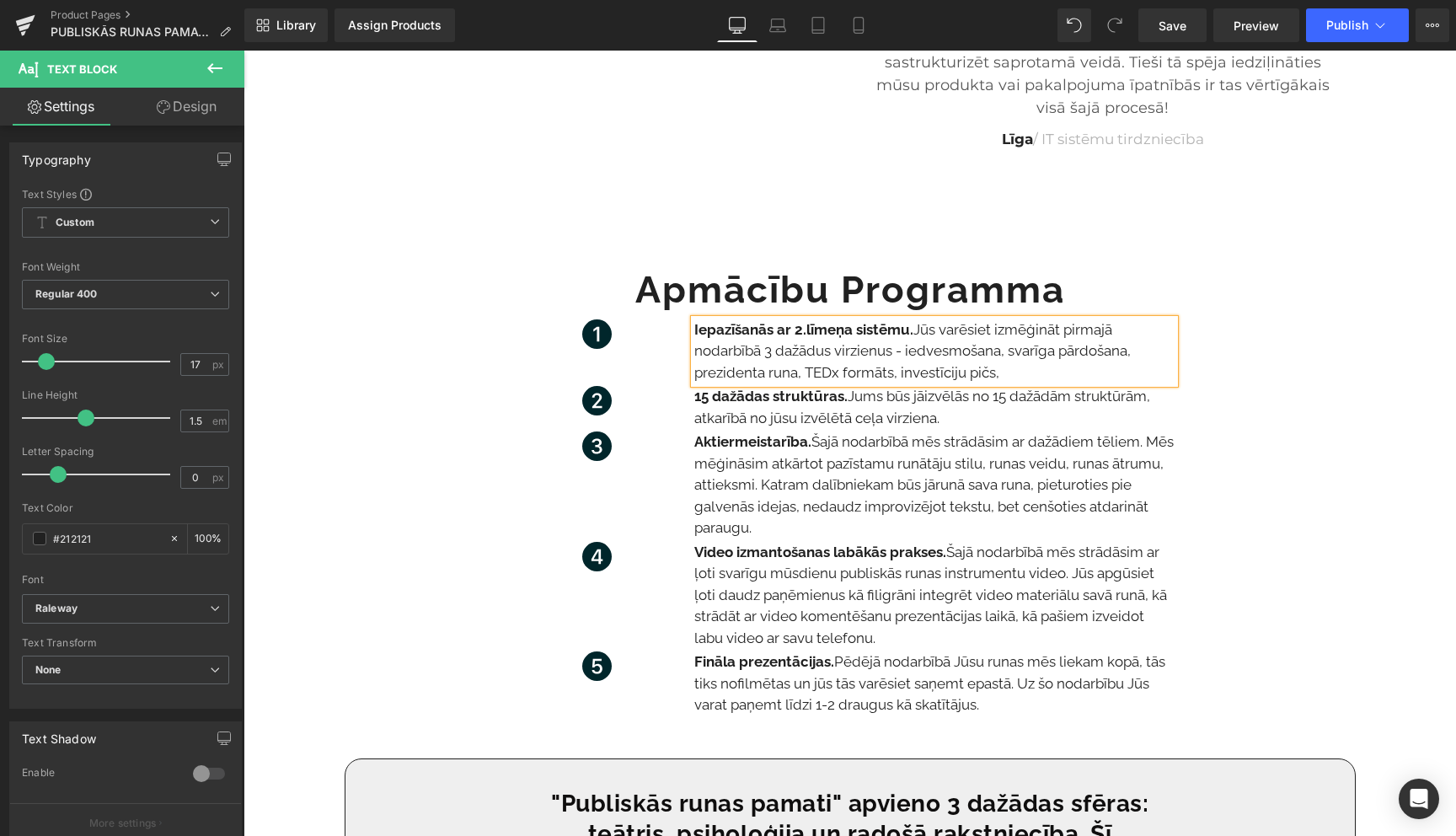
click at [779, 356] on p "Iepazīšanās ar 2.līmeņa sistēmu. Jūs varēsiet izmēģināt pirmajā nodarbībā 3 daž…" at bounding box center [935, 352] width 481 height 65
click at [1009, 376] on p "Iepazīšanās ar 2.līmeņa sistēmu. Jūs varēsiet izmēģināt pirmajā nodarbībā dažād…" at bounding box center [935, 352] width 481 height 65
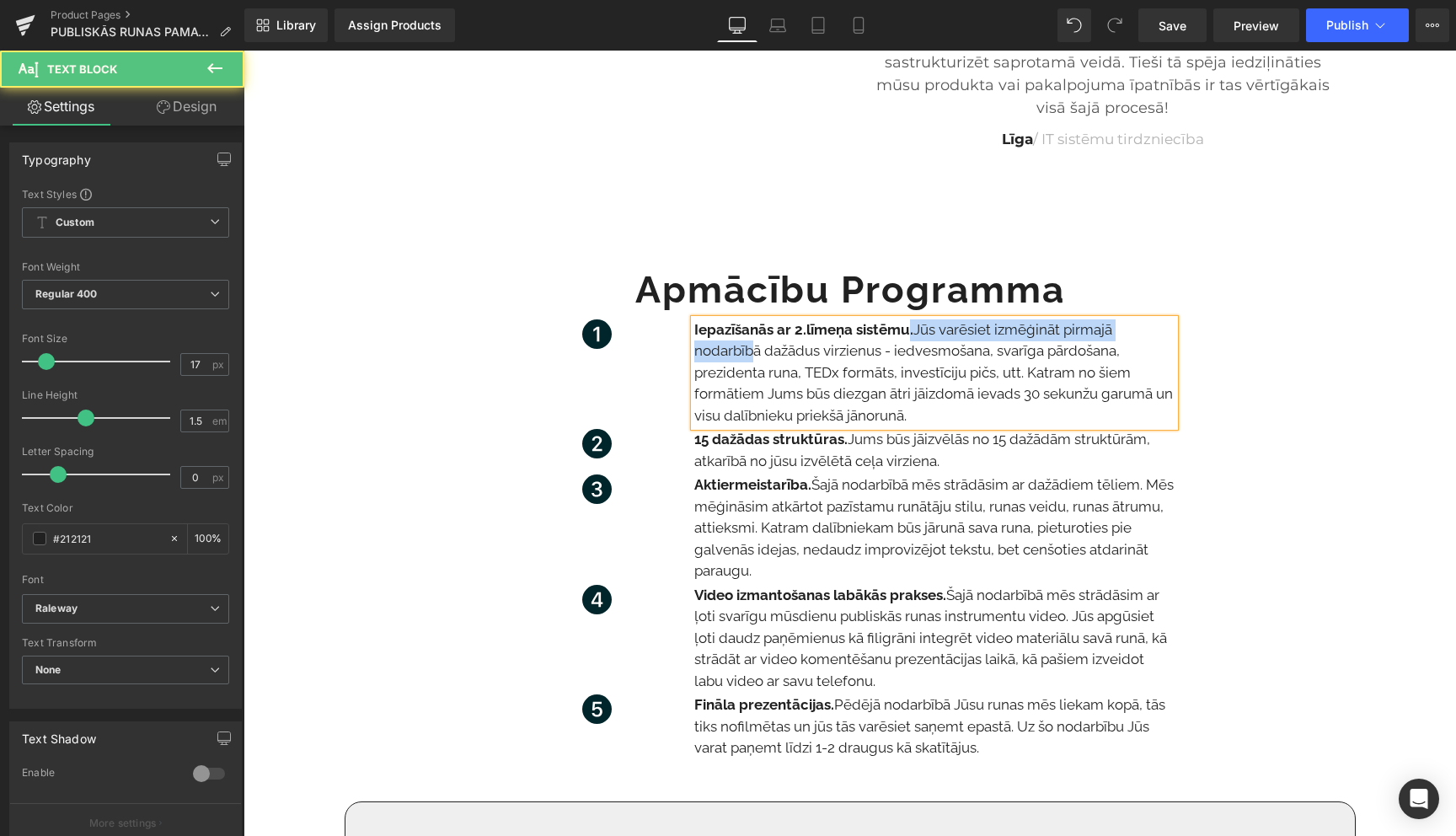
drag, startPoint x: 908, startPoint y: 333, endPoint x: 749, endPoint y: 341, distance: 159.2
click at [749, 341] on p "Iepazīšanās ar 2.līmeņa sistēmu. Jūs varēsiet izmēģināt pirmajā nodarbībā dažād…" at bounding box center [935, 374] width 481 height 108
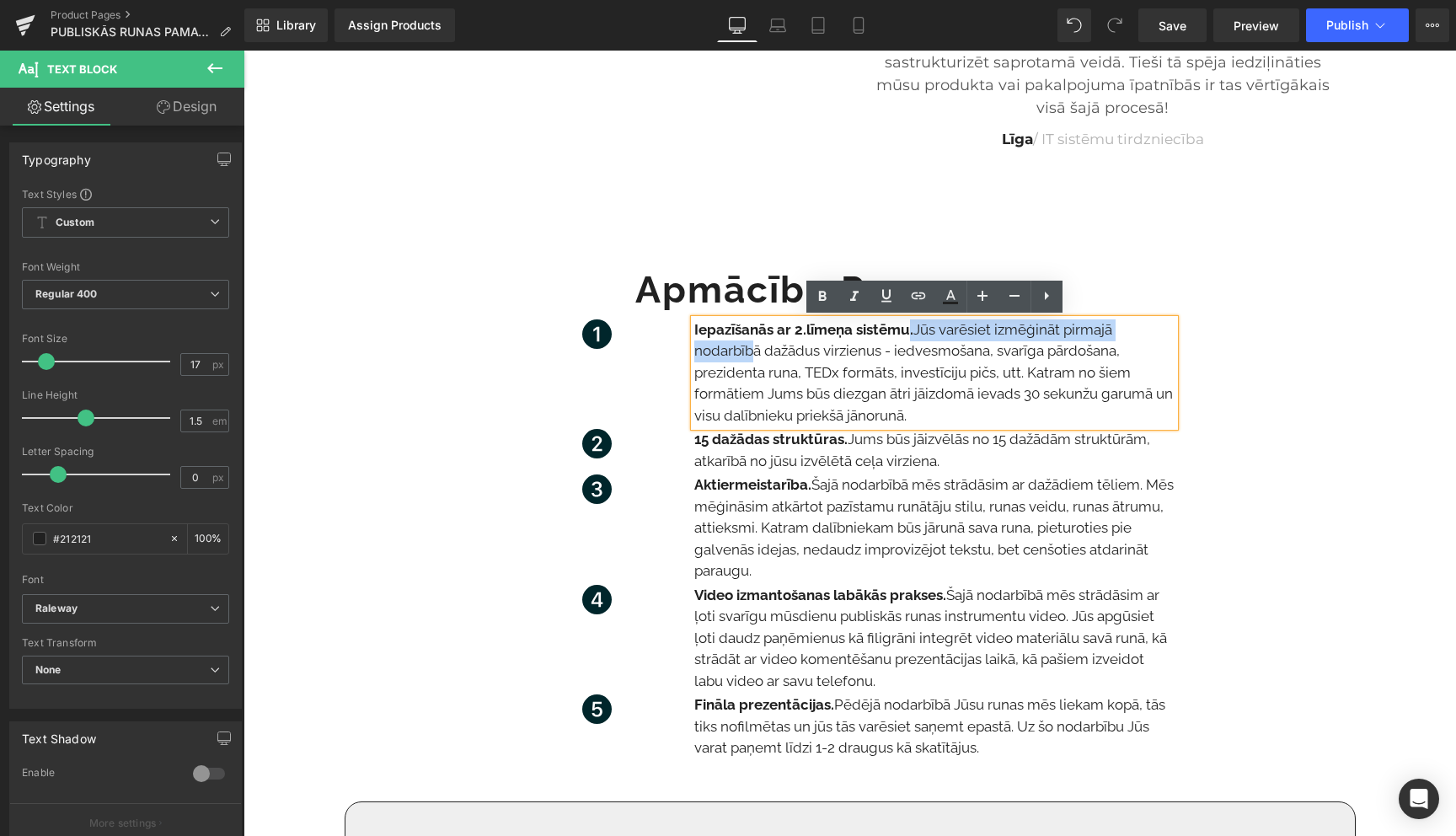
click at [907, 332] on span "Iepazīšanās ar 2.līmeņa sistēmu." at bounding box center [804, 330] width 219 height 17
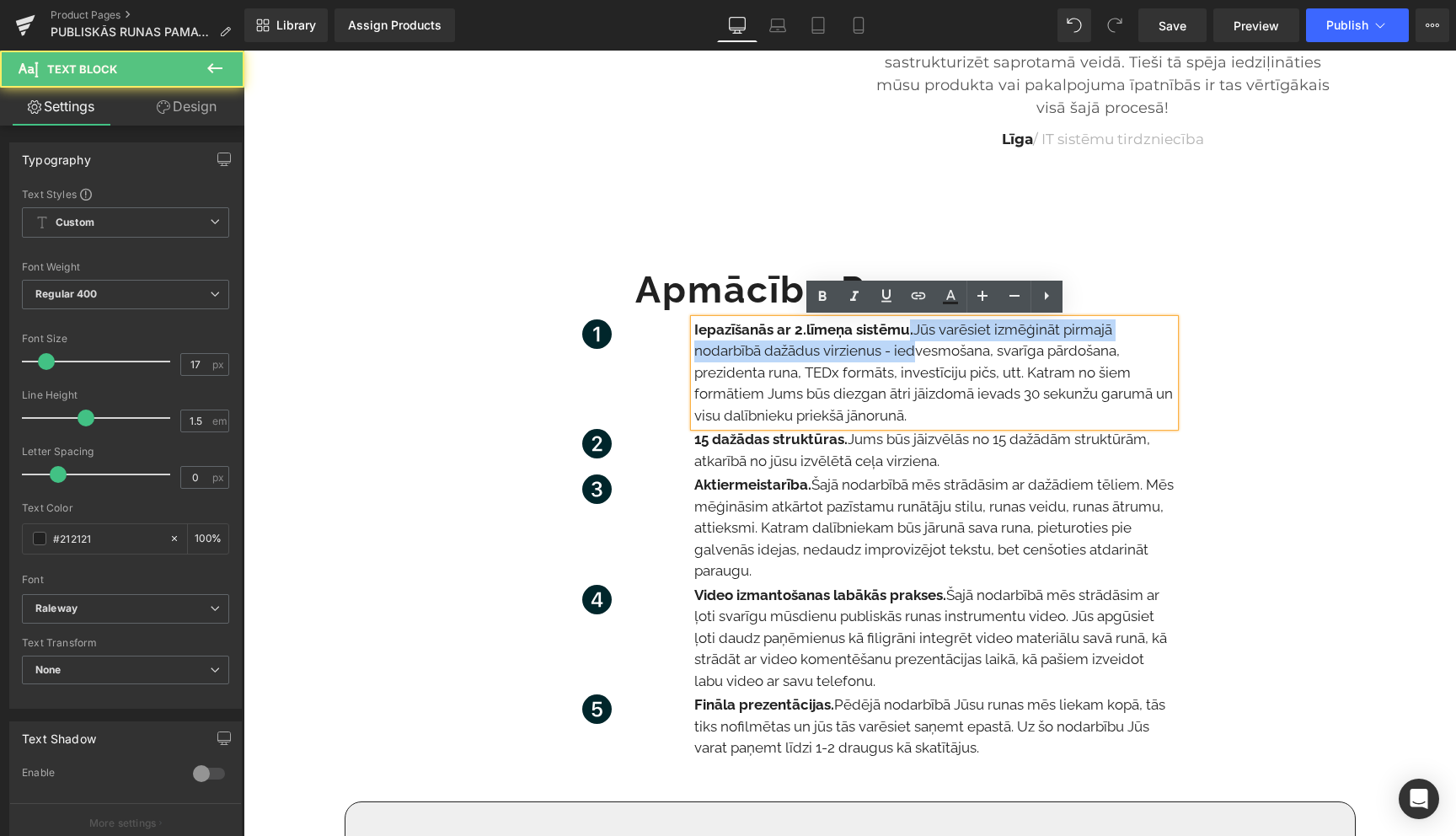
click at [907, 344] on p "Iepazīšanās ar 2.līmeņa sistēmu. Jūs varēsiet izmēģināt pirmajā nodarbībā dažād…" at bounding box center [935, 374] width 481 height 108
click at [905, 333] on span "Iepazīšanās ar 2.līmeņa sistēmu." at bounding box center [804, 330] width 219 height 17
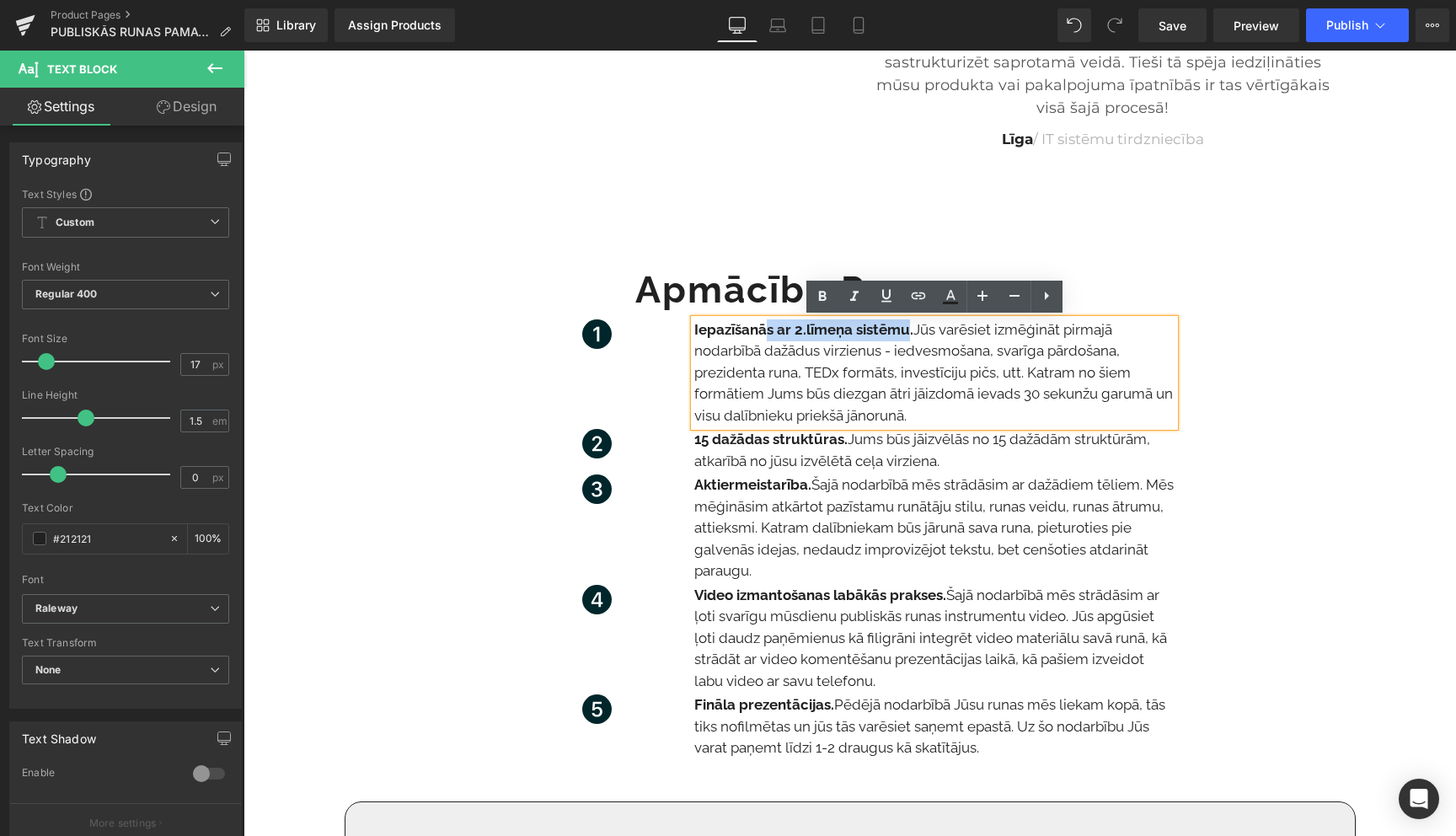
drag, startPoint x: 909, startPoint y: 330, endPoint x: 766, endPoint y: 335, distance: 143.1
click at [766, 335] on span "Iepazīšanās ar 2.līmeņa sistēmu." at bounding box center [804, 330] width 219 height 17
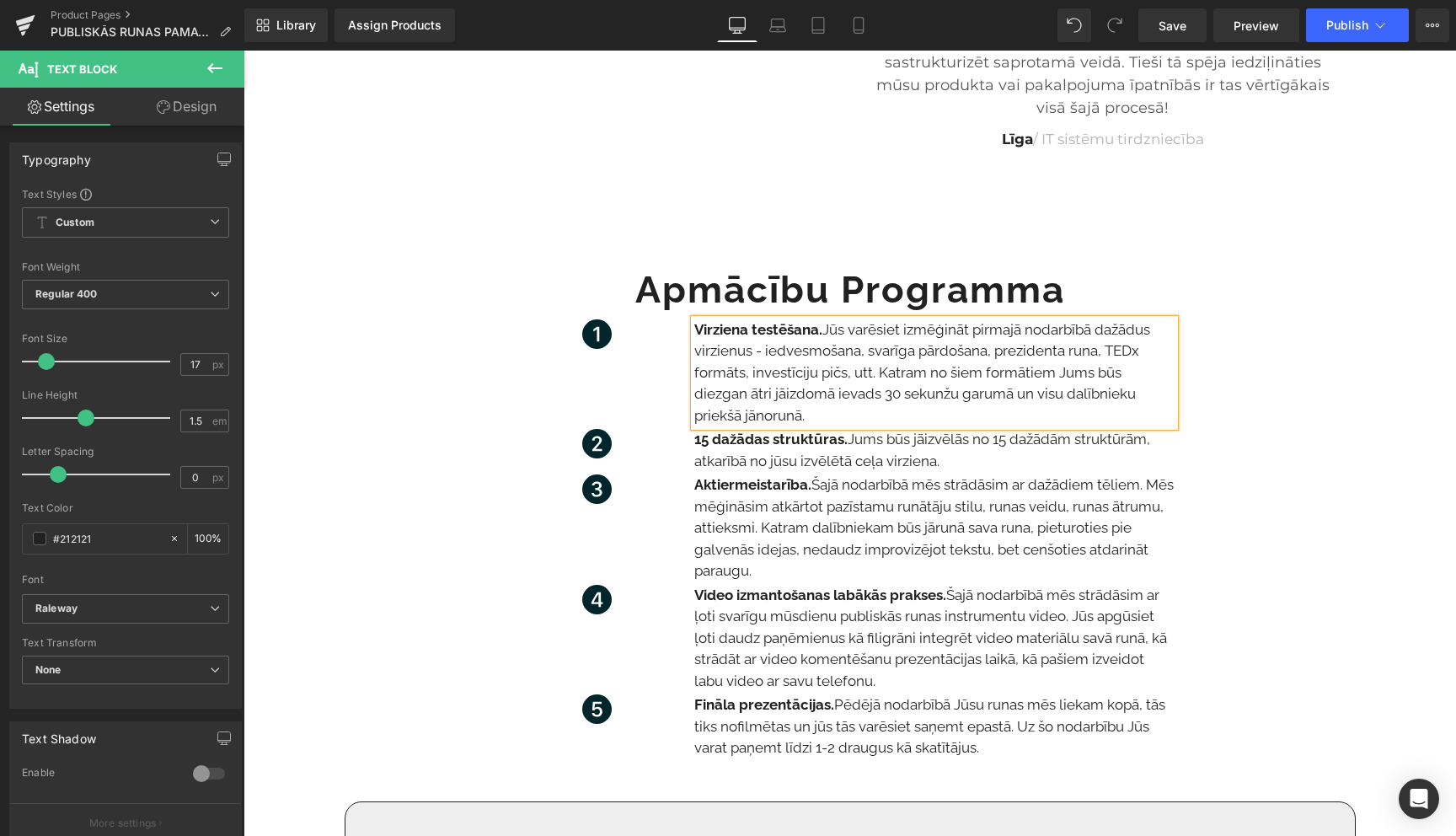
click at [854, 417] on p "Virziena testēšana. Jūs varēsiet izmēģināt pirmajā nodarbībā dažādus virzienus …" at bounding box center [935, 374] width 481 height 108
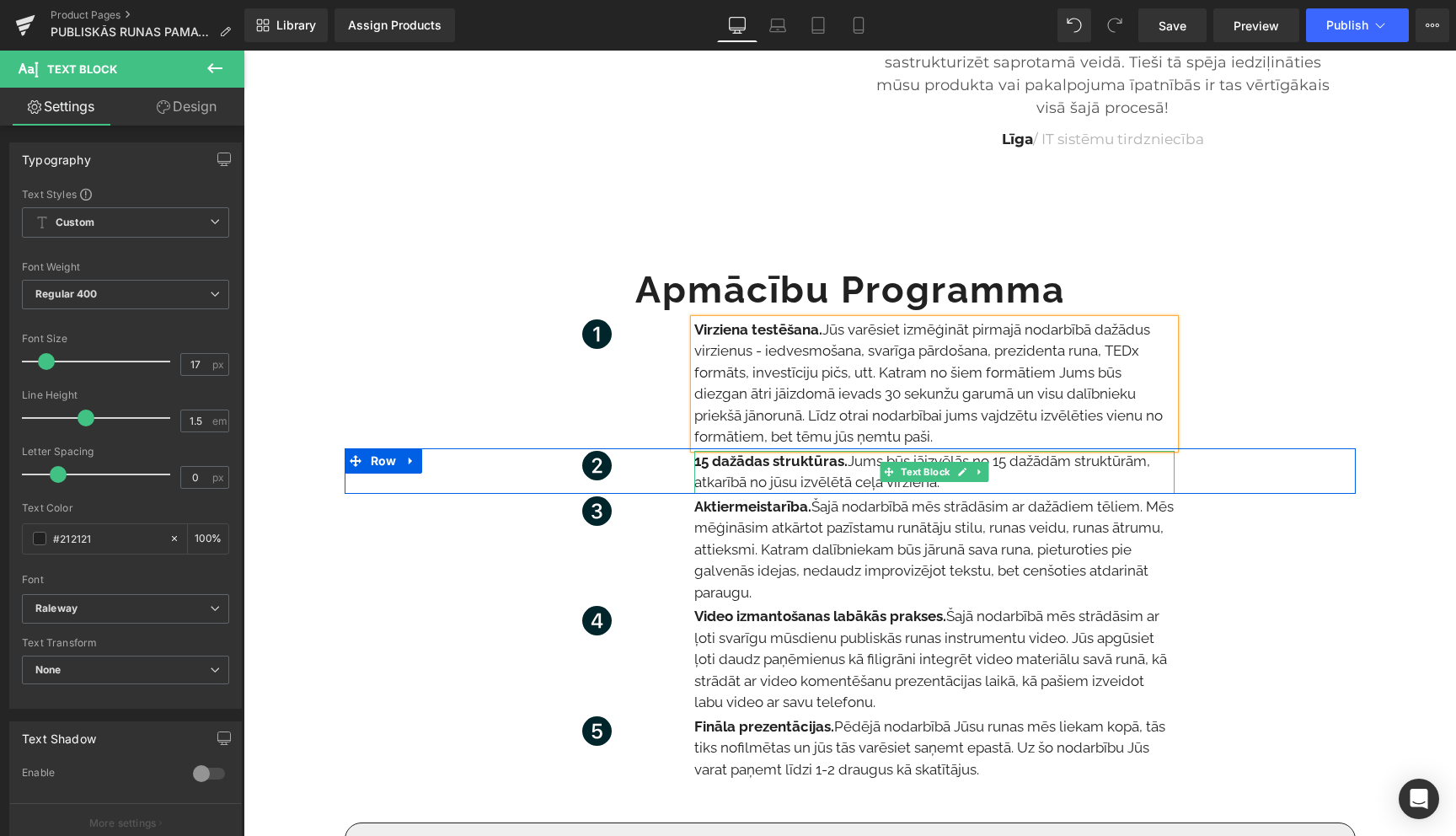
click at [838, 462] on strong "15 dažādas struktūras." at bounding box center [771, 461] width 153 height 17
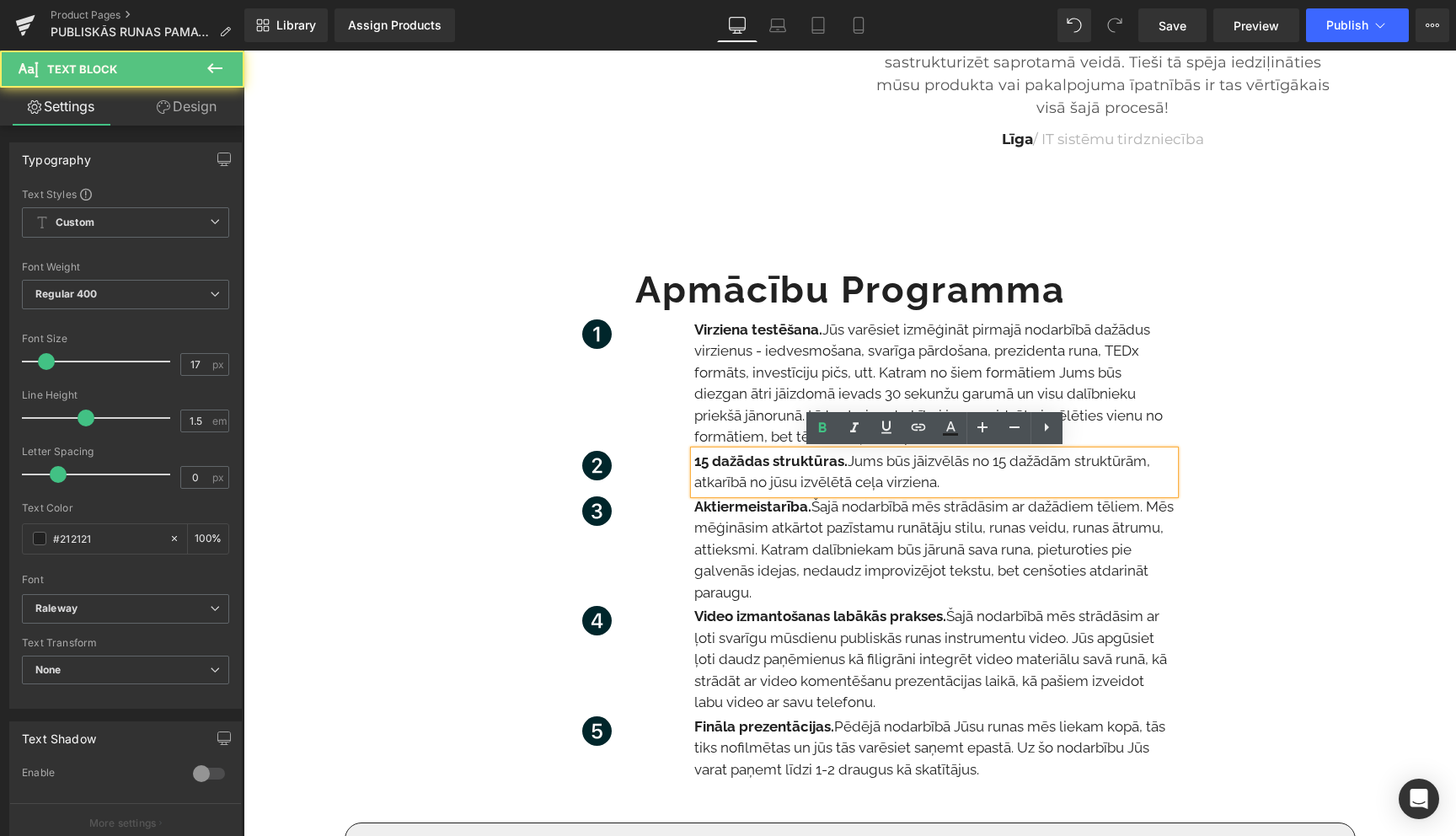
click at [842, 464] on strong "15 dažādas struktūras." at bounding box center [771, 461] width 153 height 17
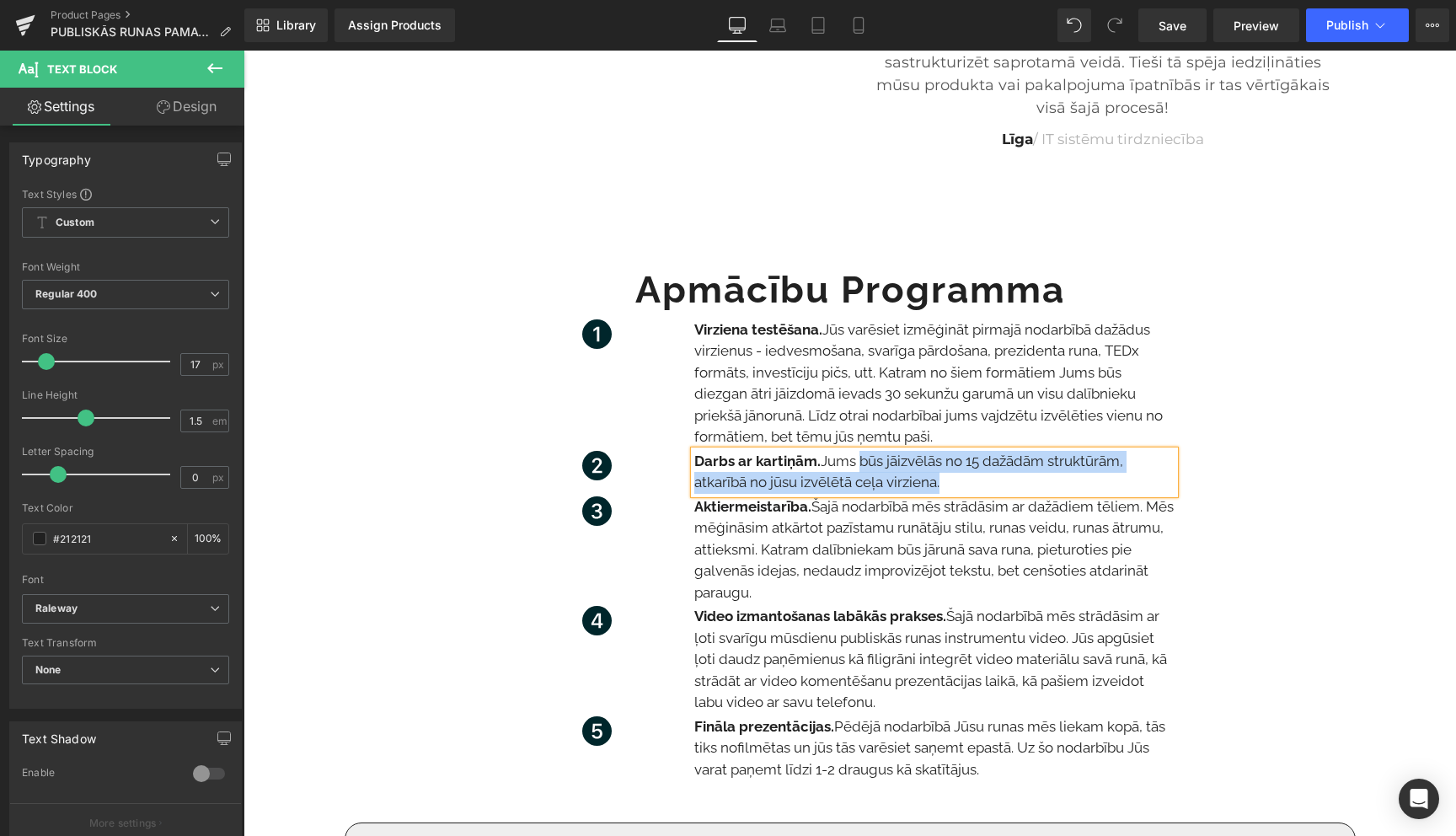
drag, startPoint x: 949, startPoint y: 489, endPoint x: 860, endPoint y: 467, distance: 91.7
click at [860, 467] on p "Darbs ar kartiņām. Jums būs jāizvēlās no 15 dažādām struktūrām, atkarībā no jūs…" at bounding box center [935, 472] width 481 height 43
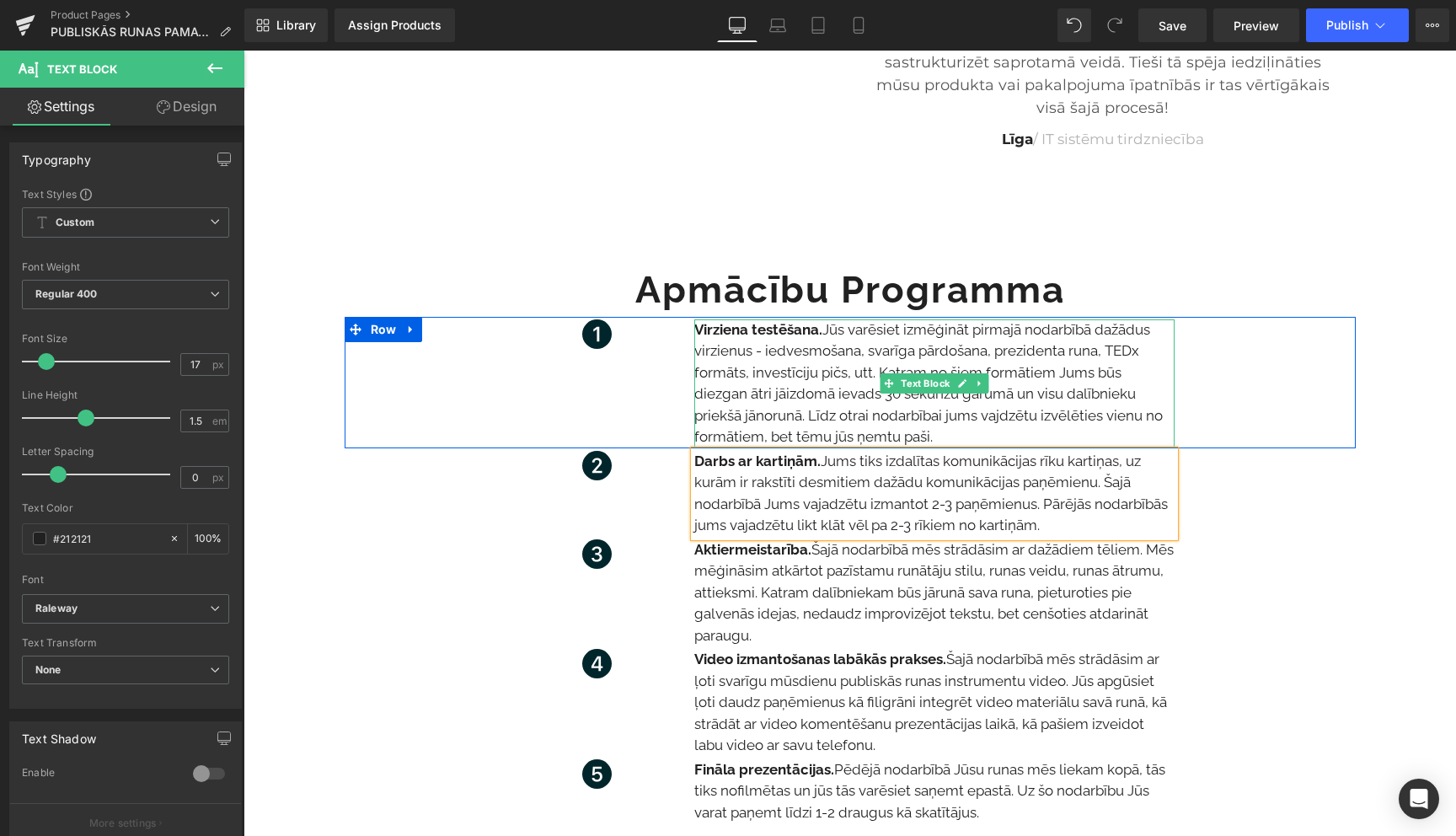
click at [1001, 419] on p "Virziena testēšana. Jūs varēsiet izmēģināt pirmajā nodarbībā dažādus virzienus …" at bounding box center [935, 384] width 481 height 129
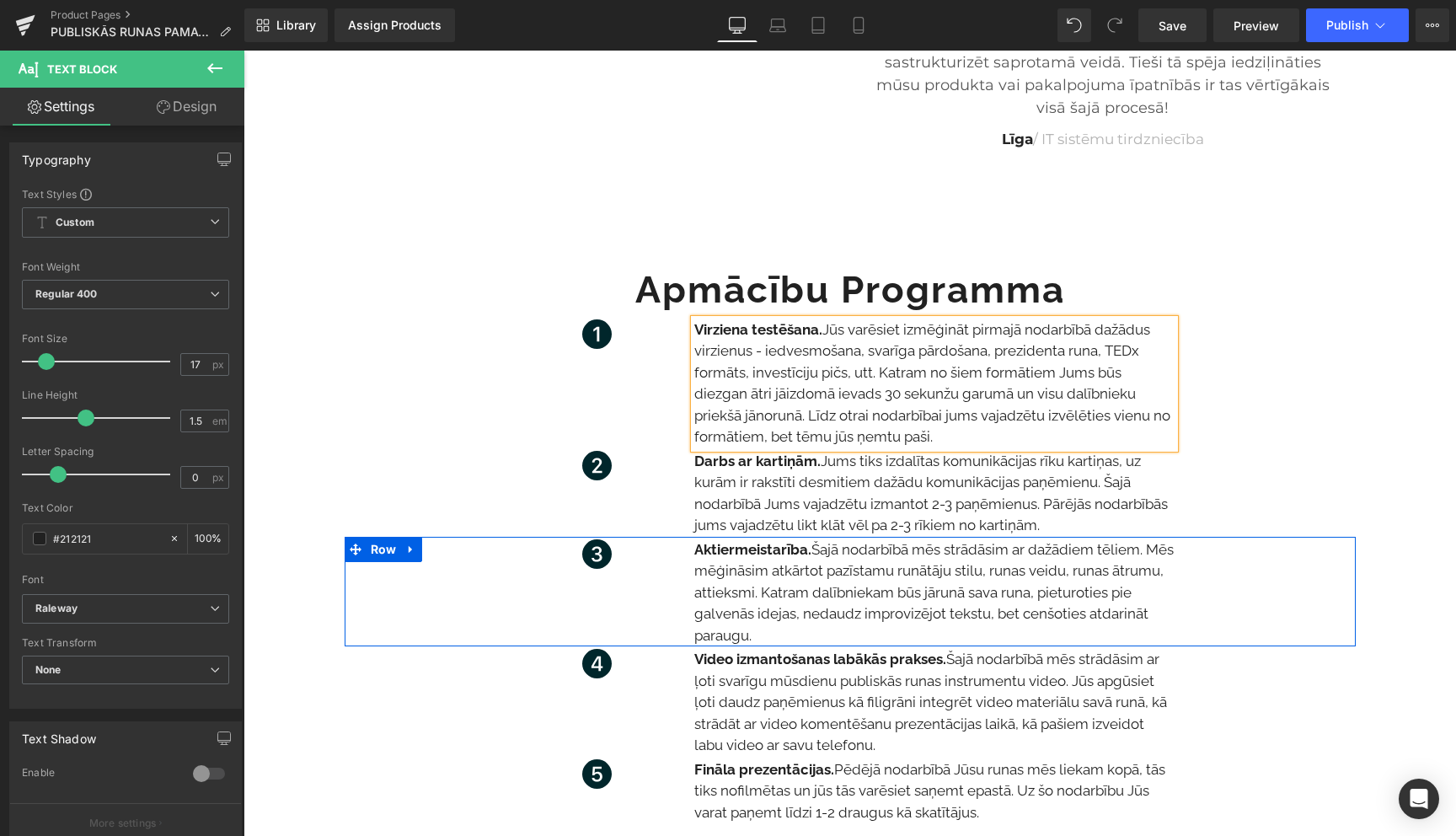
click at [1315, 611] on div "Icon Aktiermeistarība. Šajā nodarbībā mēs strādāsim ar dažādiem tēliem. Mēs mēģ…" at bounding box center [849, 592] width 1011 height 110
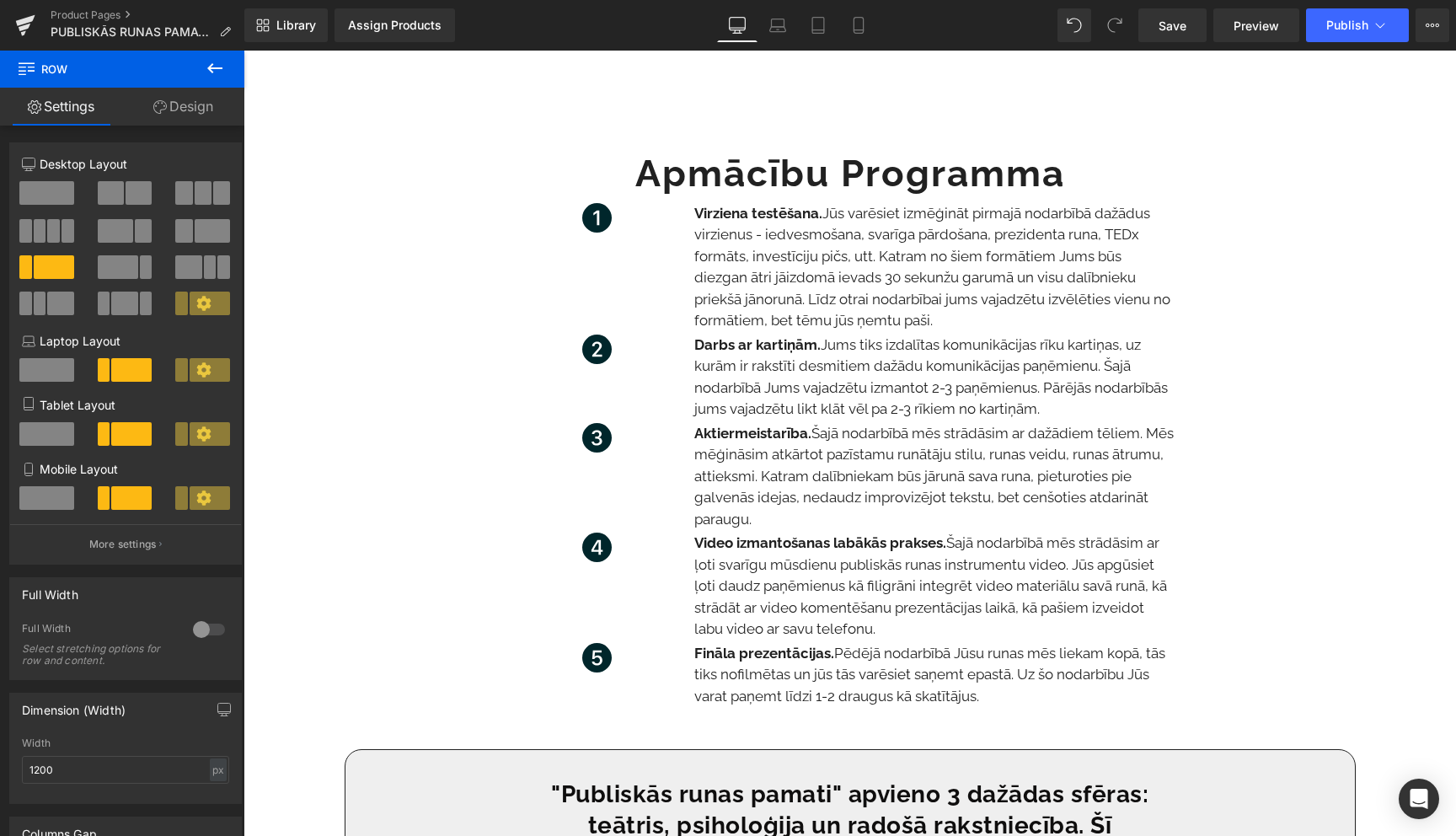
scroll to position [2181, 0]
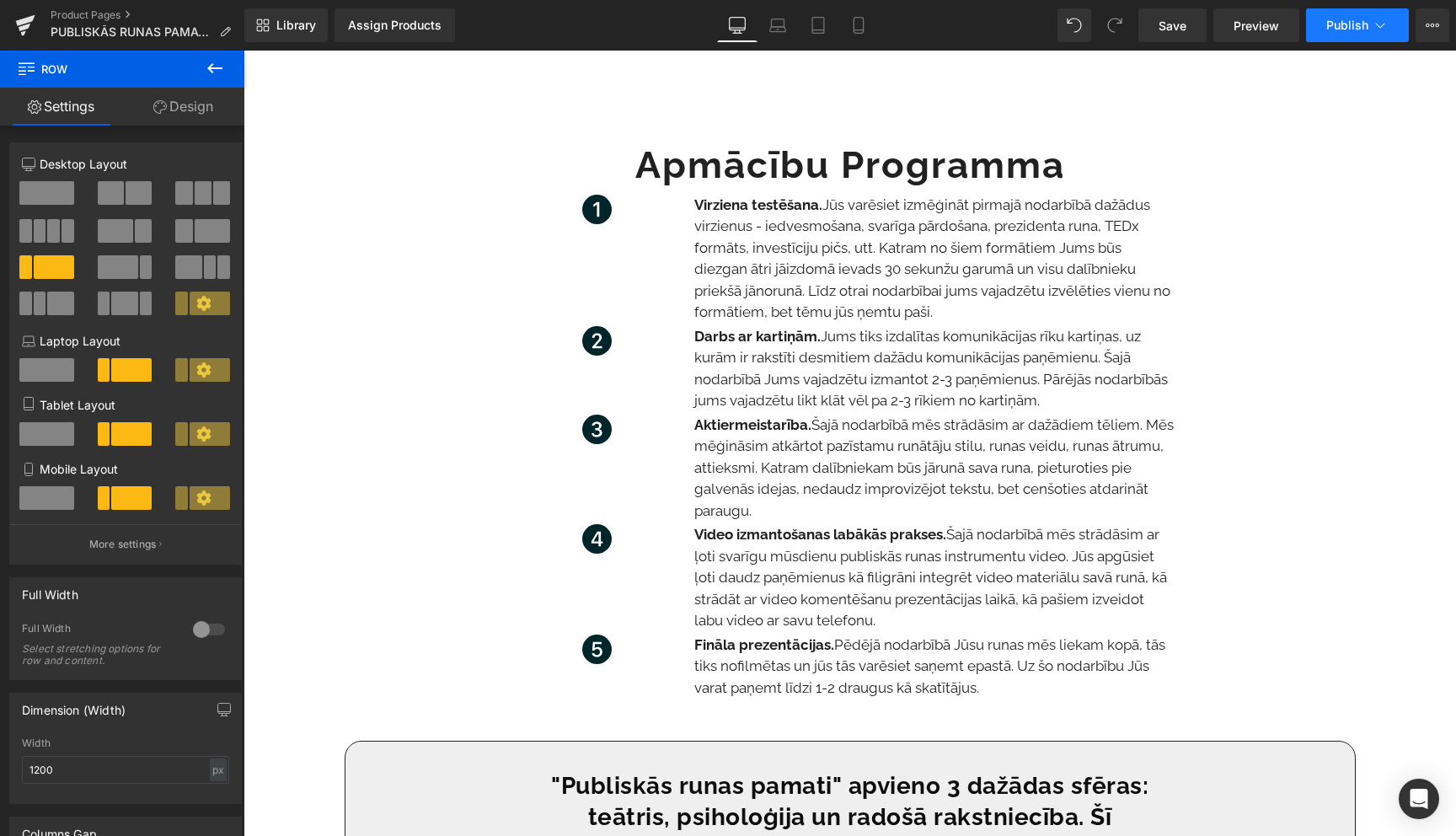
click at [1386, 17] on icon at bounding box center [1381, 25] width 17 height 17
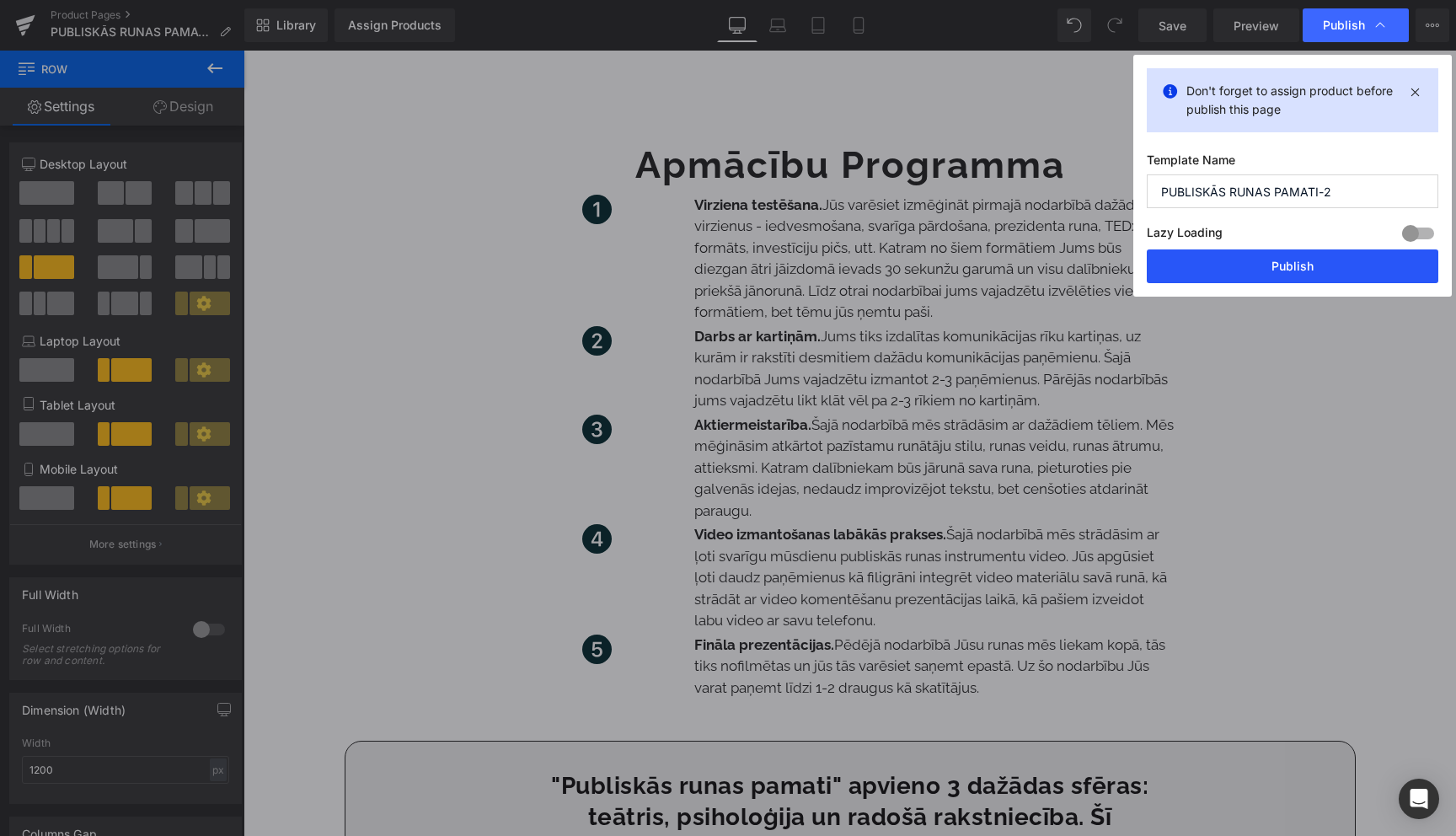
click at [1301, 257] on button "Publish" at bounding box center [1293, 267] width 292 height 34
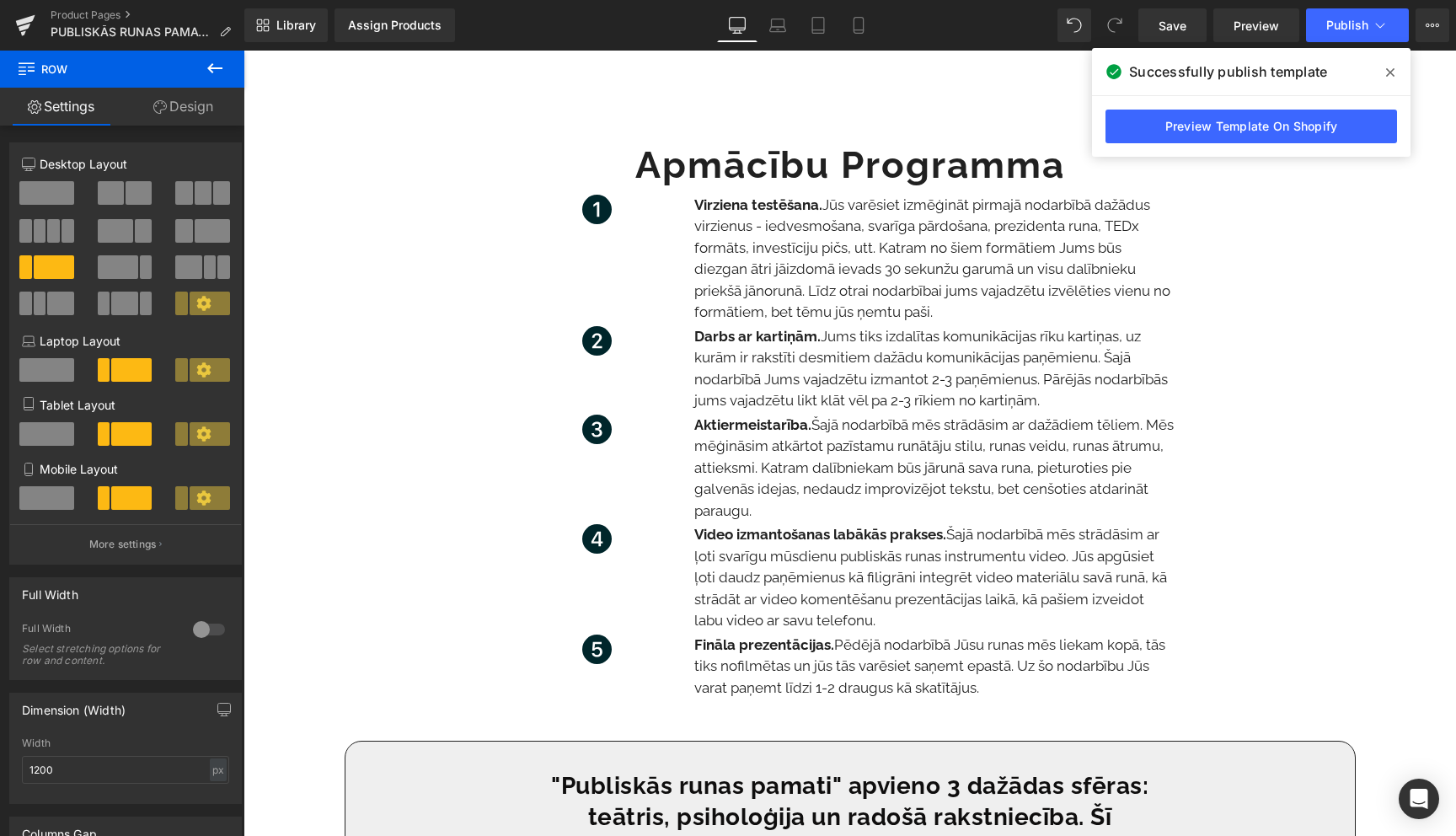
click at [1392, 74] on icon at bounding box center [1391, 73] width 8 height 14
